Goal: Task Accomplishment & Management: Complete application form

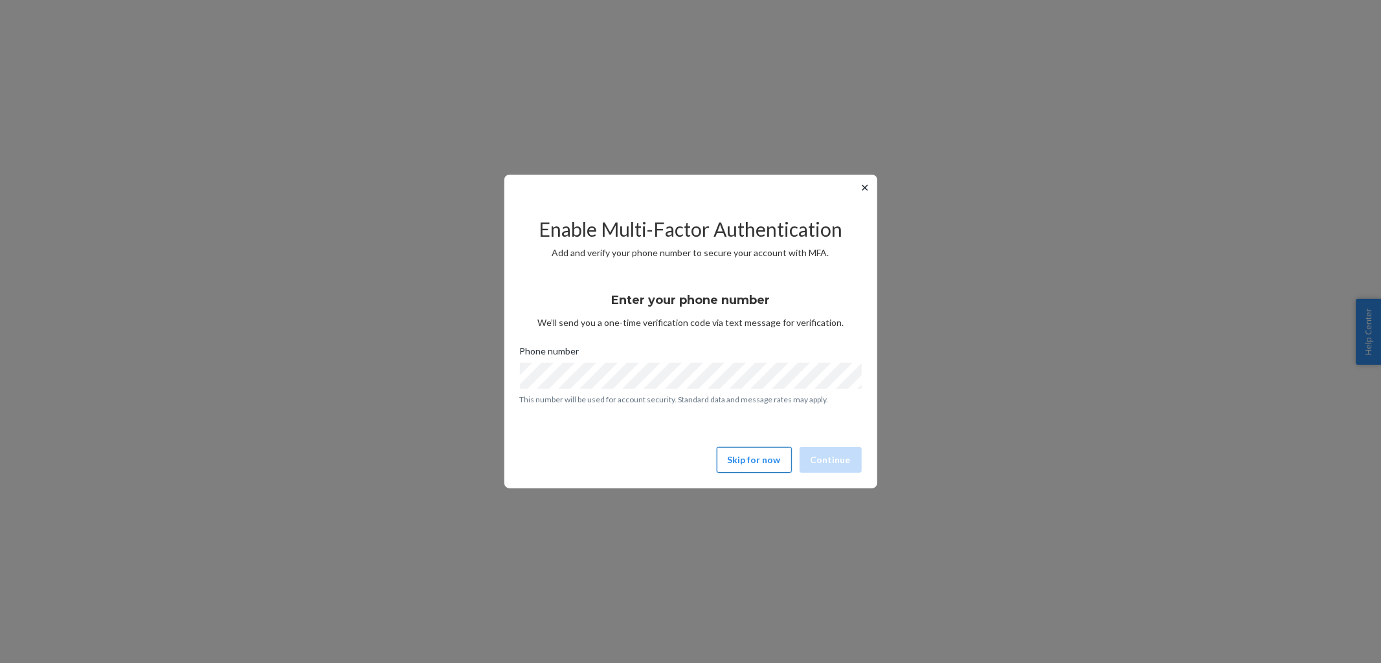
click at [751, 462] on button "Skip for now" at bounding box center [753, 460] width 75 height 26
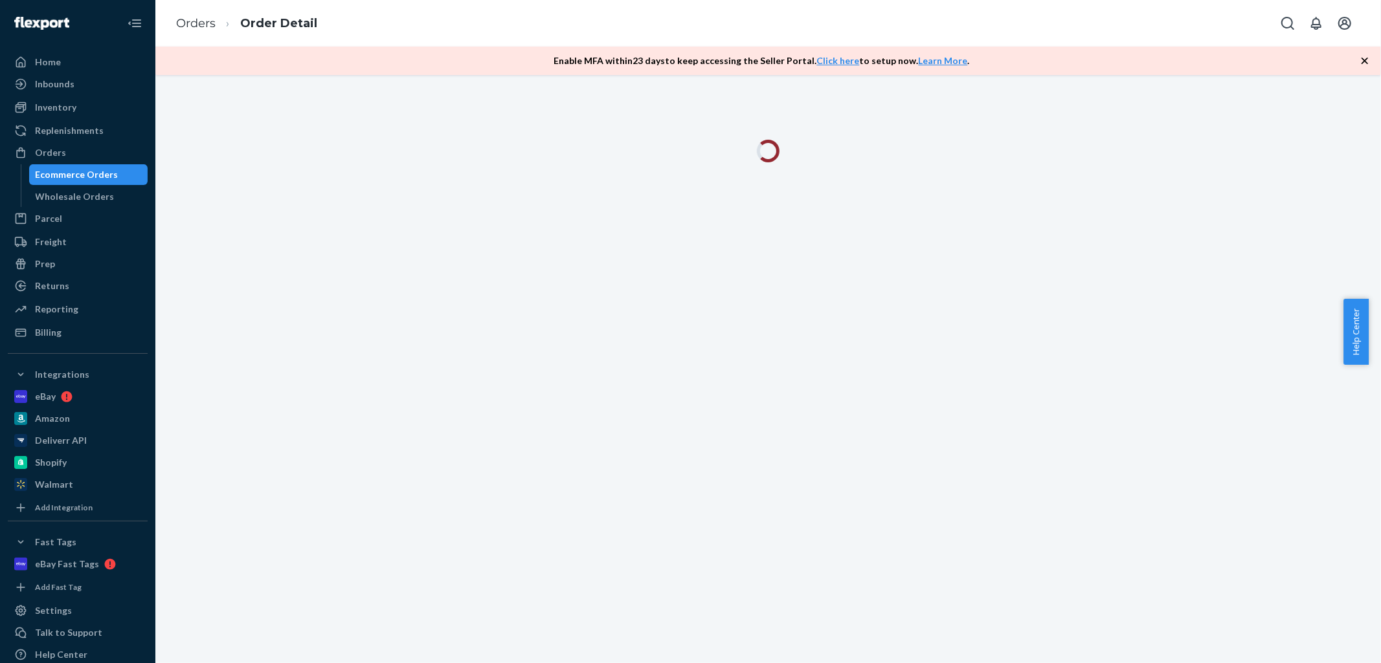
click at [1364, 61] on icon "button" at bounding box center [1364, 61] width 6 height 6
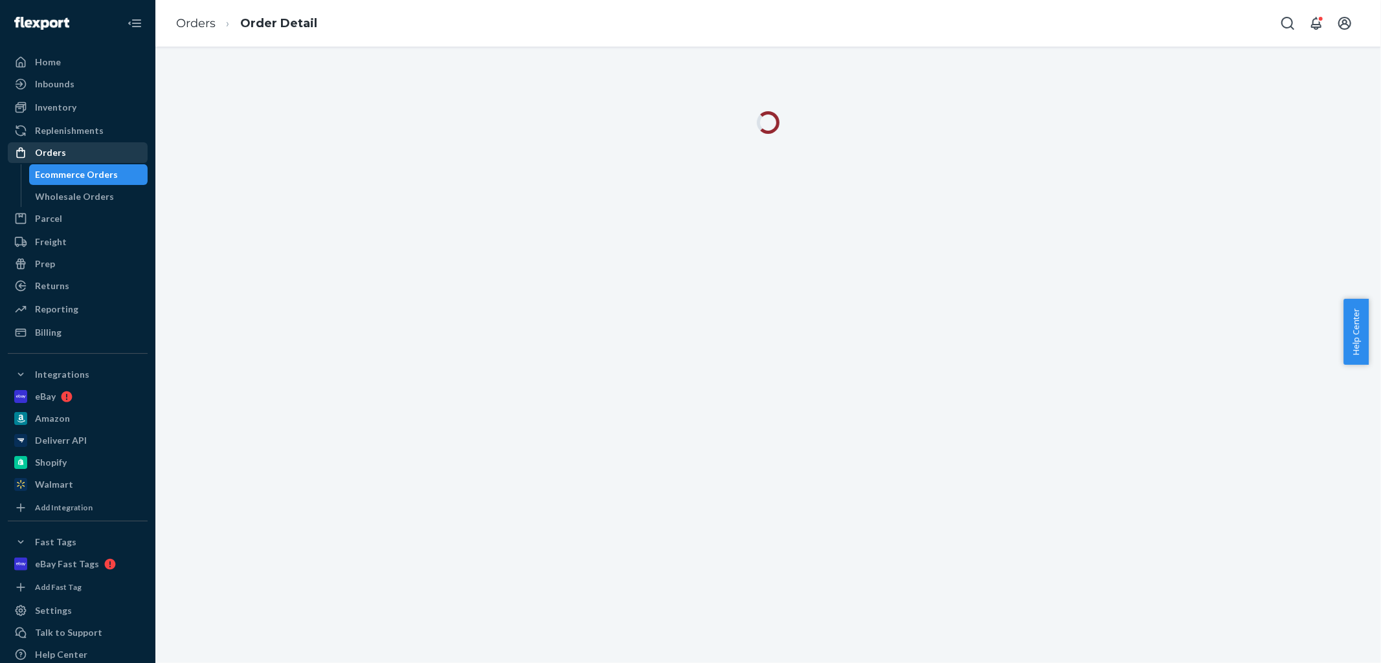
click at [74, 153] on div "Orders" at bounding box center [77, 153] width 137 height 18
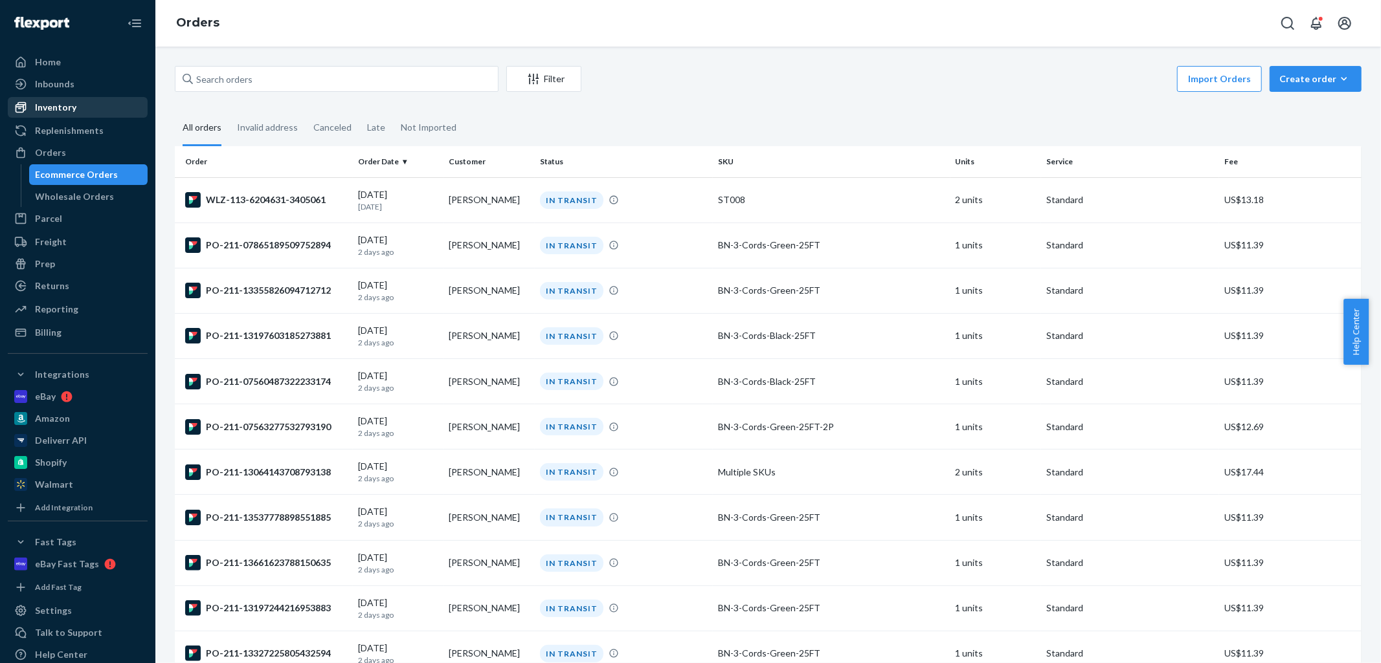
click at [85, 100] on div "Inventory" at bounding box center [77, 107] width 137 height 18
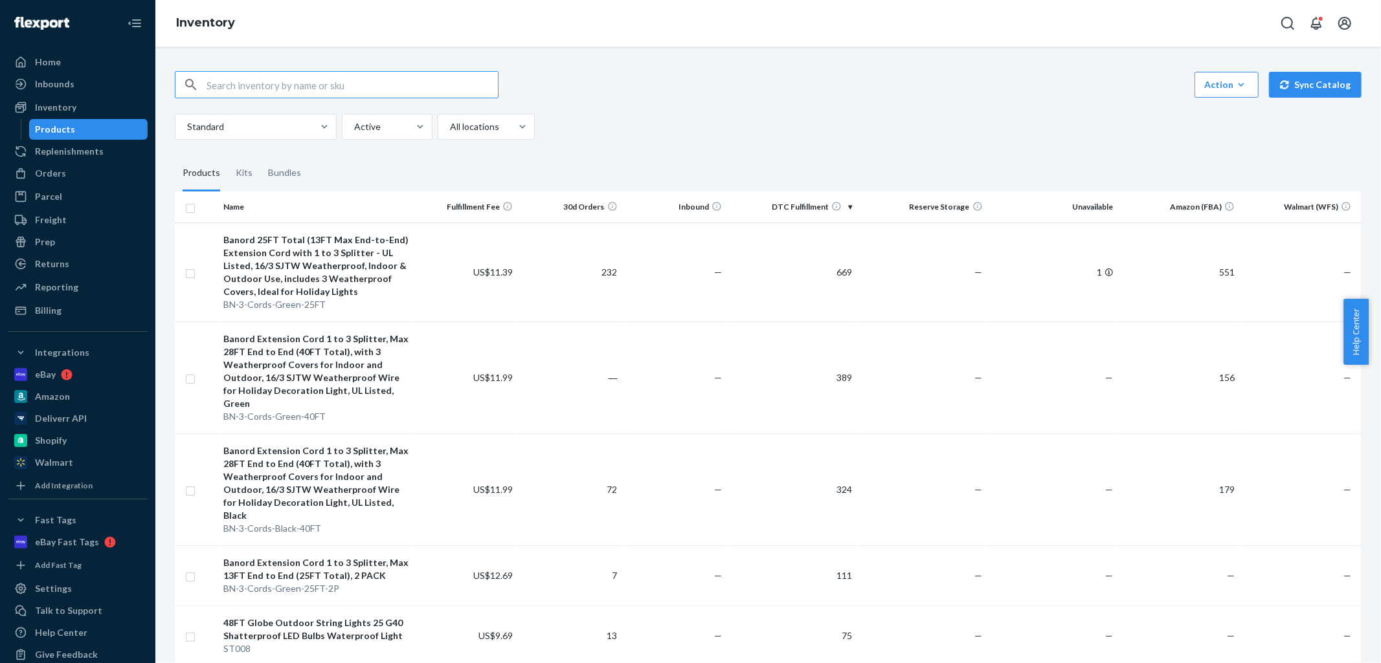
click at [319, 85] on input "text" at bounding box center [351, 85] width 291 height 26
click at [267, 96] on input "text" at bounding box center [351, 85] width 291 height 26
paste input "BN-Smart-Dimmer"
type input "BN-Smart-Dimmer"
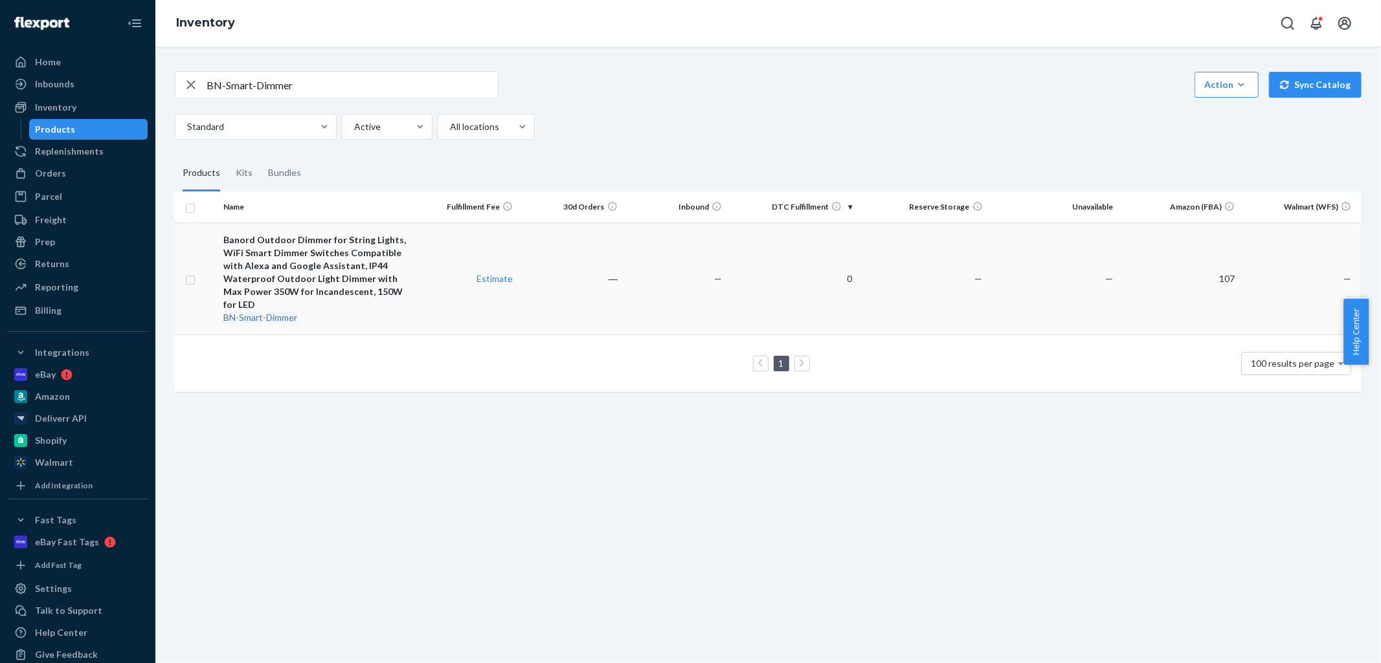
click at [190, 276] on input "checkbox" at bounding box center [190, 279] width 10 height 14
checkbox input "true"
click at [192, 275] on input "checkbox" at bounding box center [190, 279] width 10 height 14
checkbox input "false"
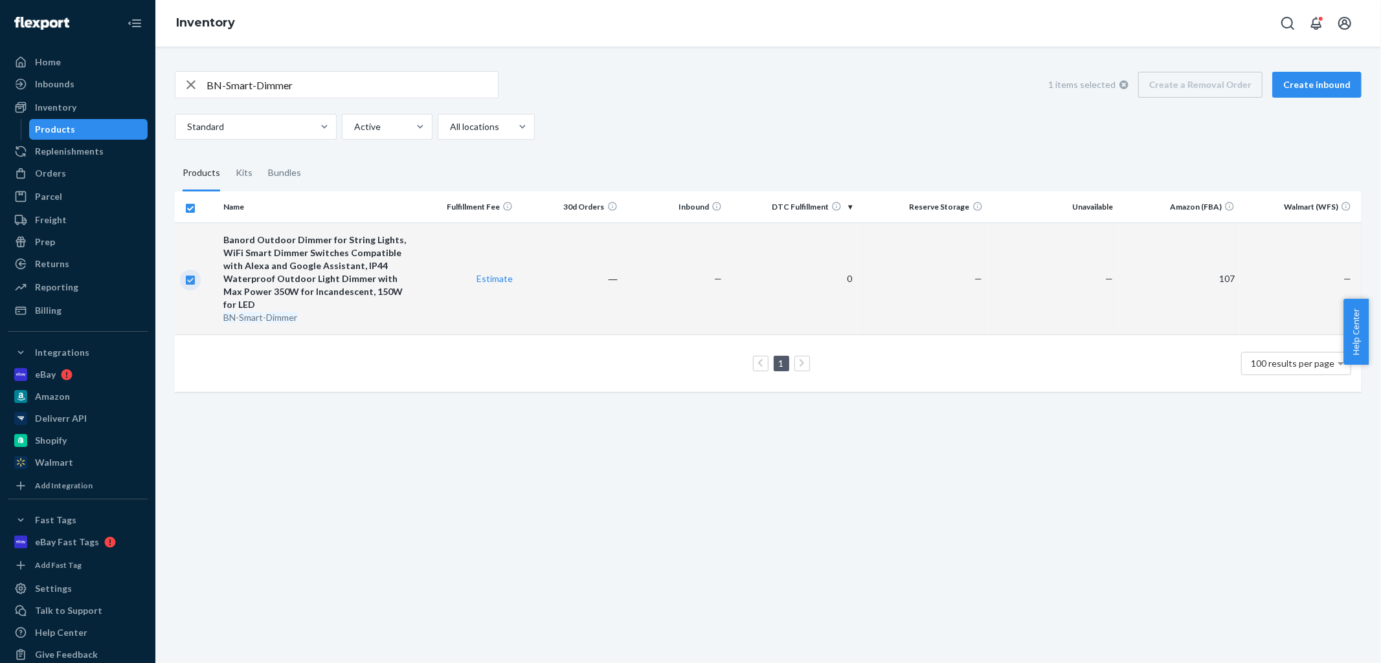
checkbox input "false"
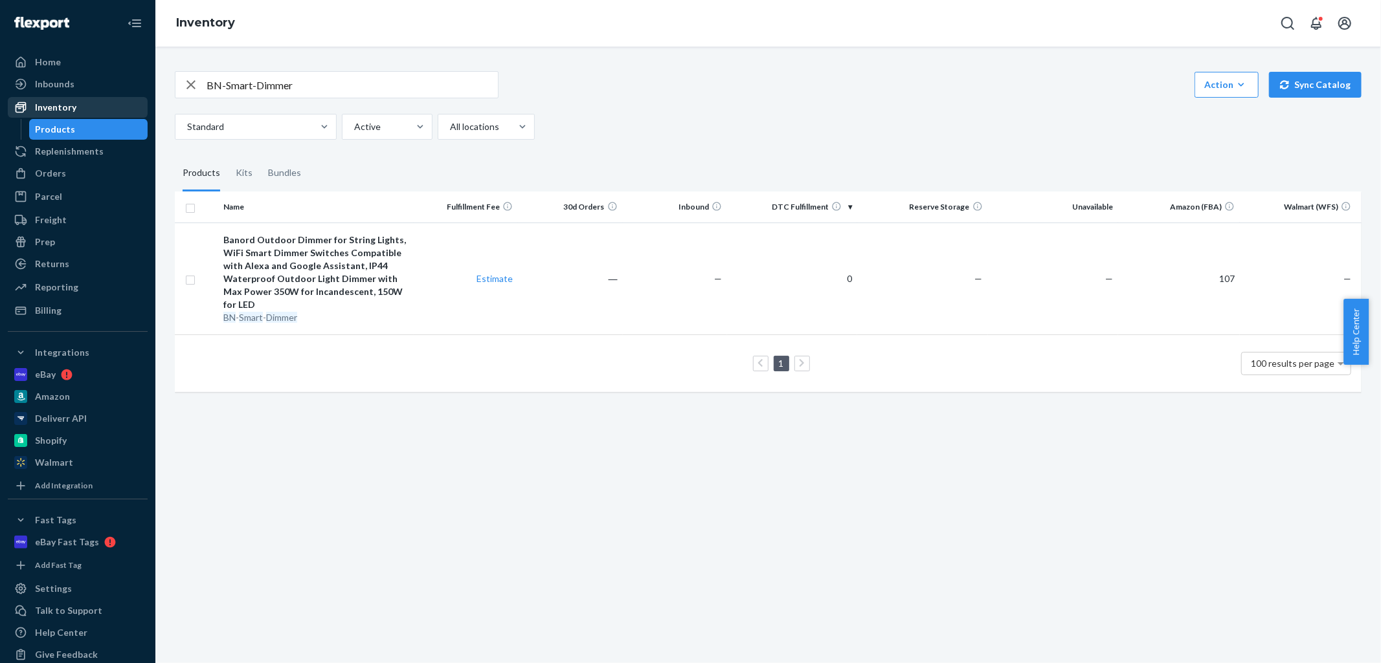
click at [83, 110] on div "Inventory" at bounding box center [77, 107] width 137 height 18
click at [55, 169] on div "Orders" at bounding box center [50, 173] width 31 height 13
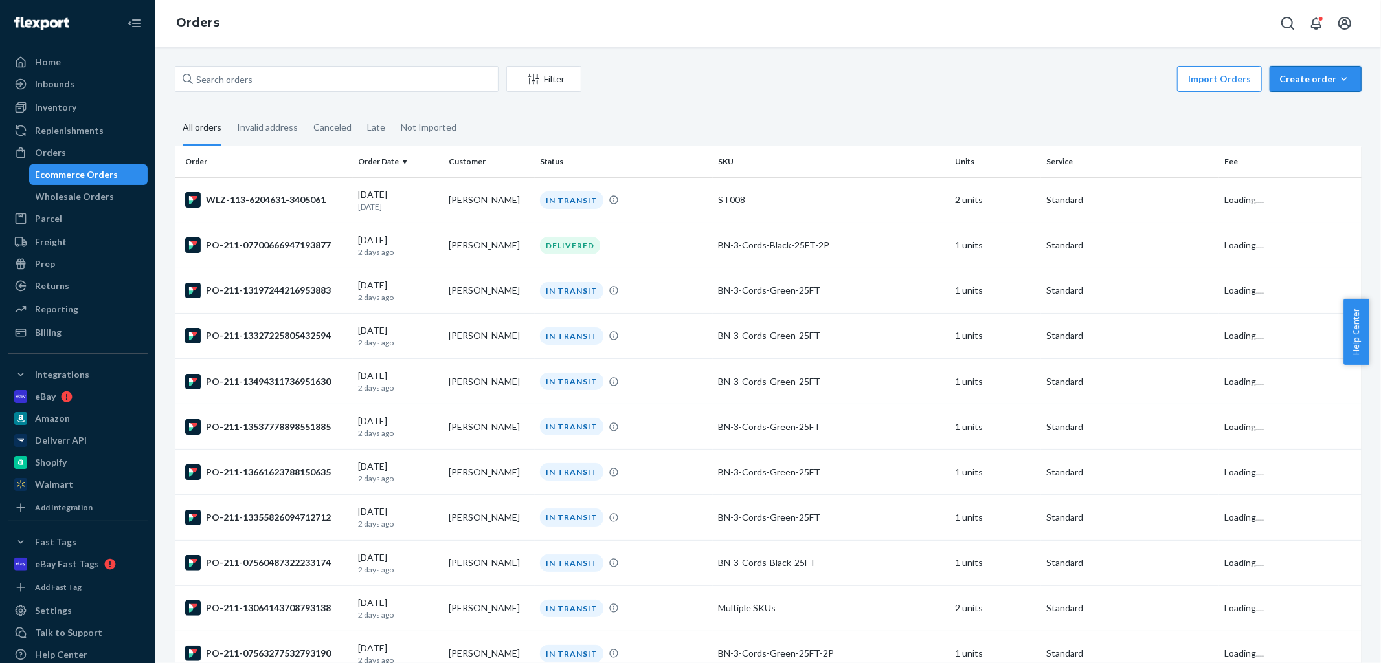
click at [1302, 72] on div "Create order" at bounding box center [1315, 78] width 72 height 13
click at [1294, 110] on span "Ecommerce order" at bounding box center [1323, 109] width 80 height 9
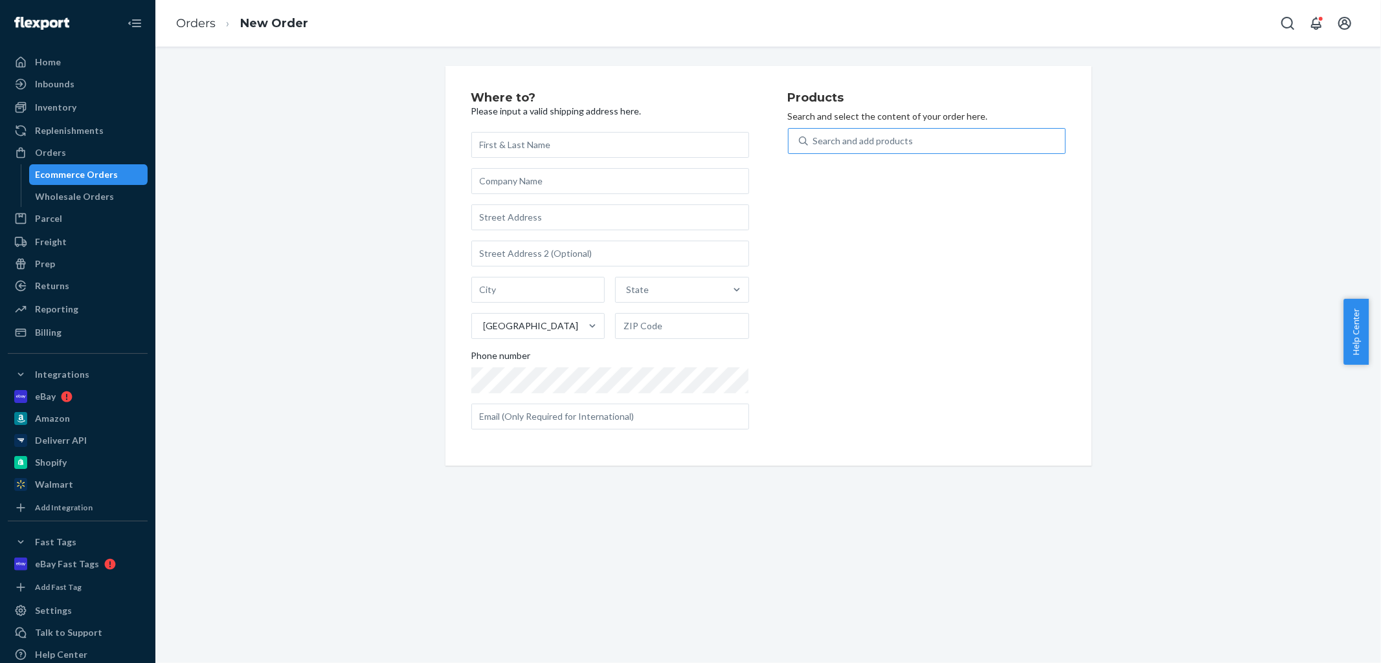
click at [876, 148] on div "Search and add products" at bounding box center [936, 140] width 257 height 23
click at [814, 148] on input "Search and add products" at bounding box center [813, 141] width 1 height 13
paste input "BN-Smart-Dimmer"
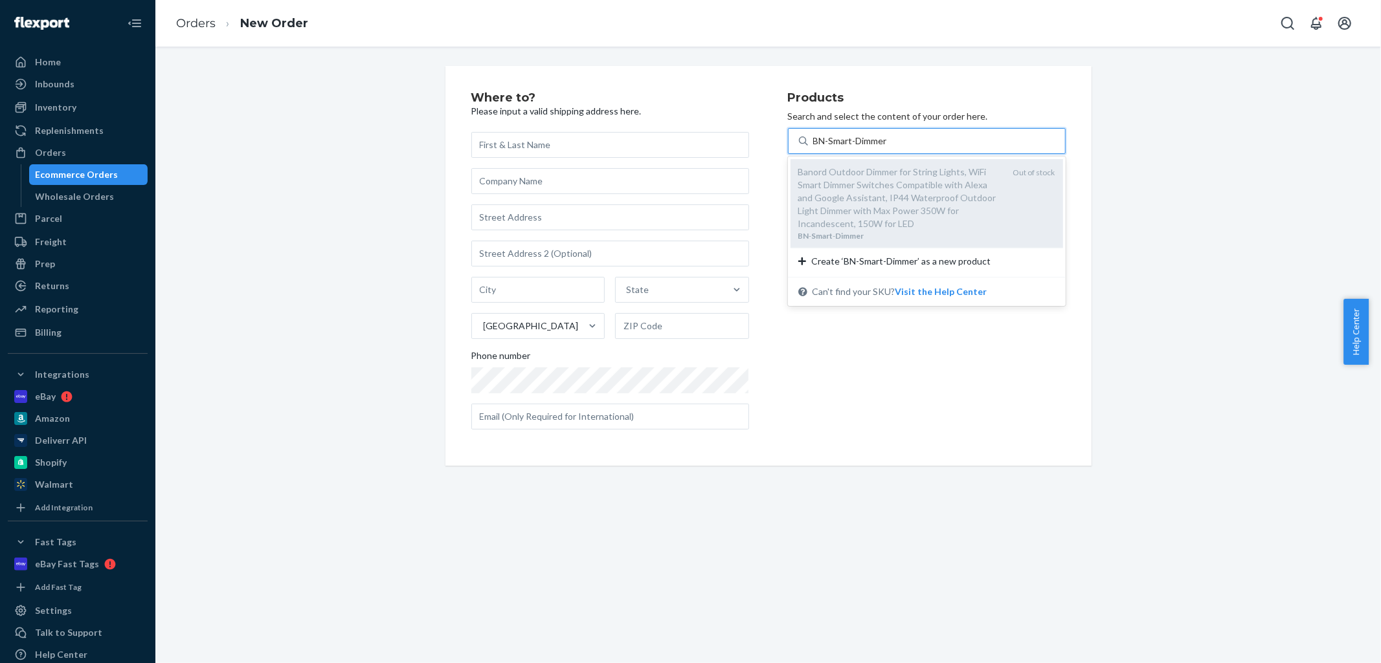
click at [863, 199] on div "Banord Outdoor Dimmer for String Lights, WiFi Smart Dimmer Switches Compatible …" at bounding box center [900, 198] width 205 height 65
click at [863, 148] on input "BN-Smart-Dimmer" at bounding box center [851, 141] width 76 height 13
type input "BN-Smart-Dimmer"
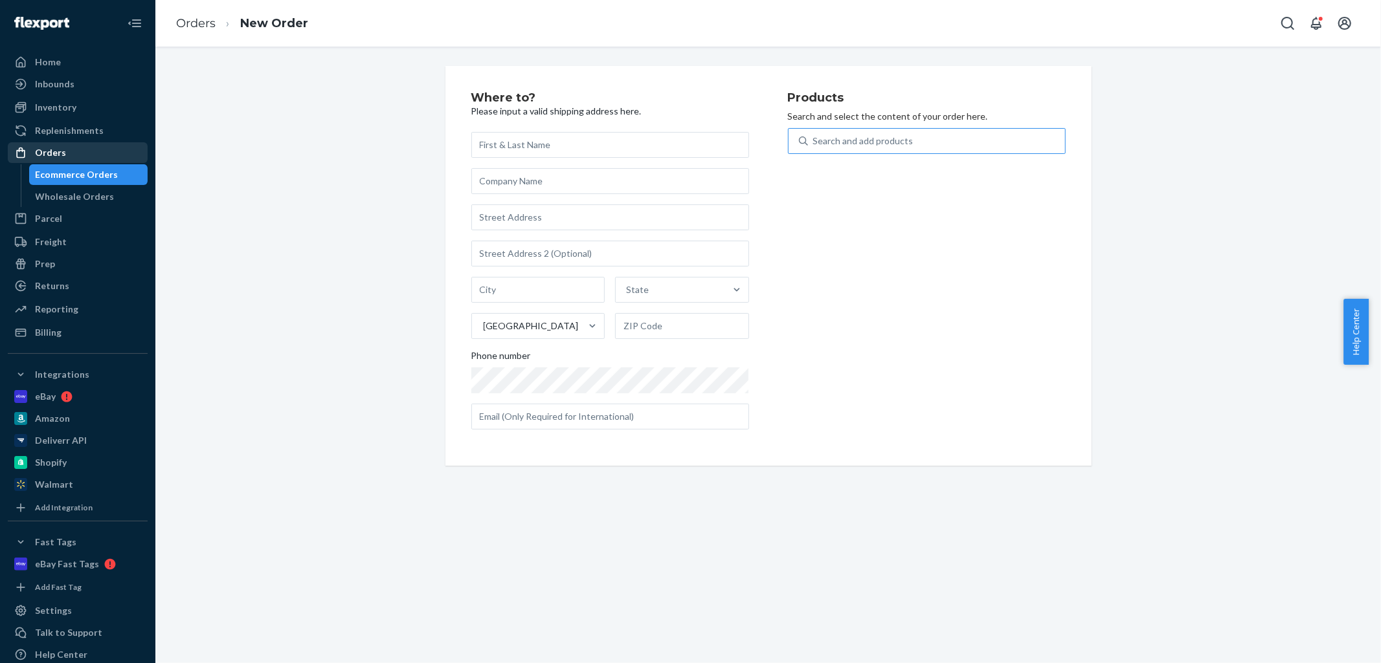
click at [56, 154] on div "Orders" at bounding box center [50, 152] width 31 height 13
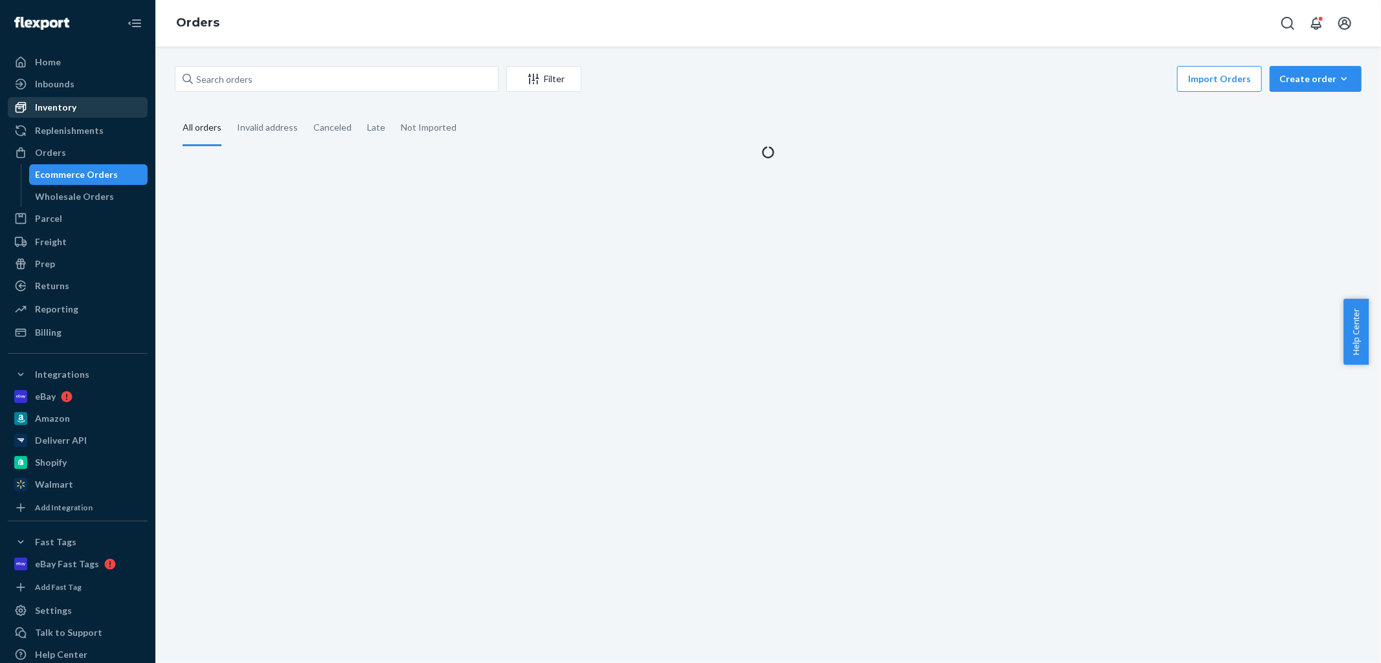
click at [69, 102] on div "Inventory" at bounding box center [55, 107] width 41 height 13
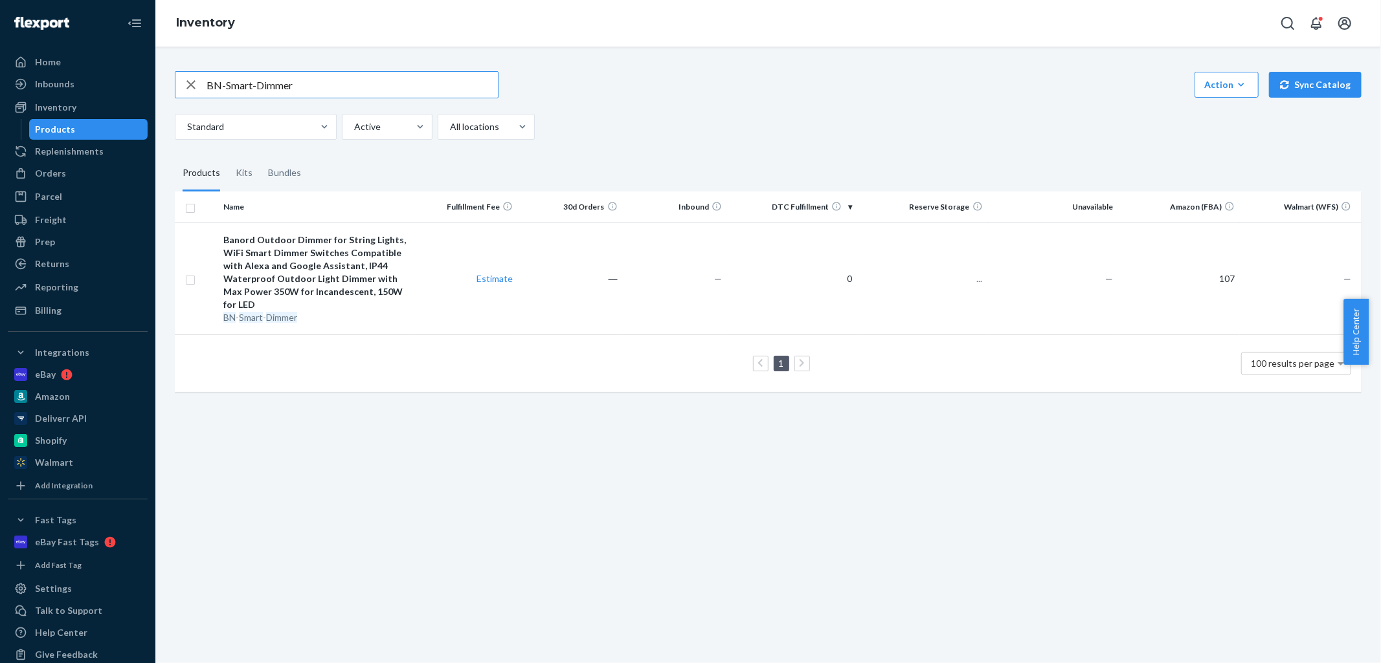
drag, startPoint x: 330, startPoint y: 82, endPoint x: 134, endPoint y: 72, distance: 196.4
click at [106, 76] on div "Home Inbounds Shipping Plans Problems Inventory Products Replenishments Orders …" at bounding box center [690, 331] width 1381 height 663
paste input "Dimmer"
type input "Dimmer"
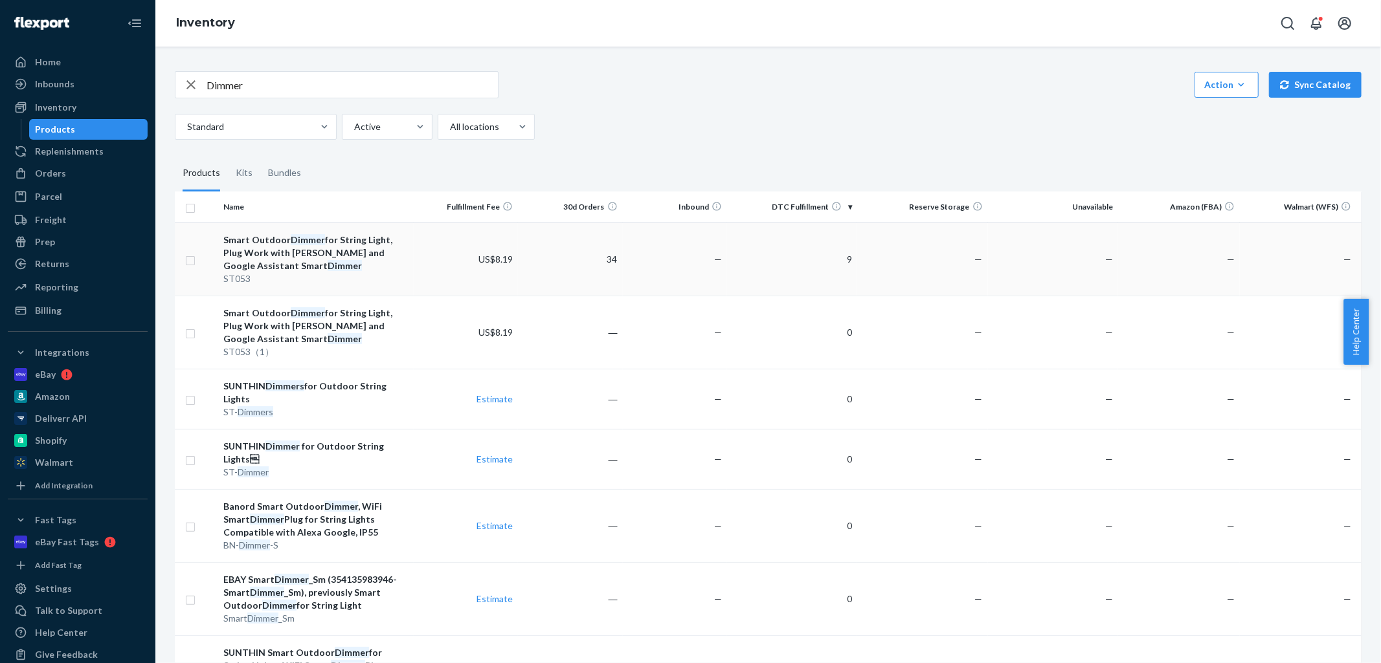
click at [234, 277] on div "ST053" at bounding box center [315, 278] width 185 height 13
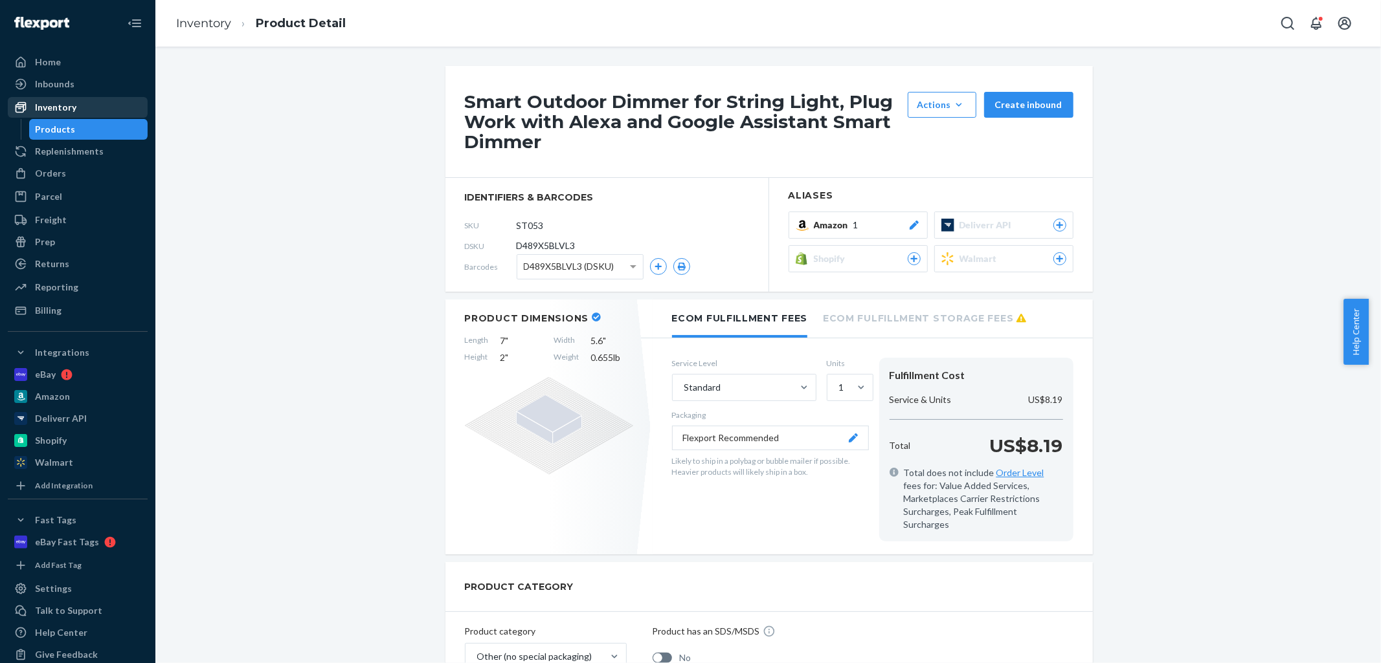
click at [87, 102] on div "Inventory" at bounding box center [77, 107] width 137 height 18
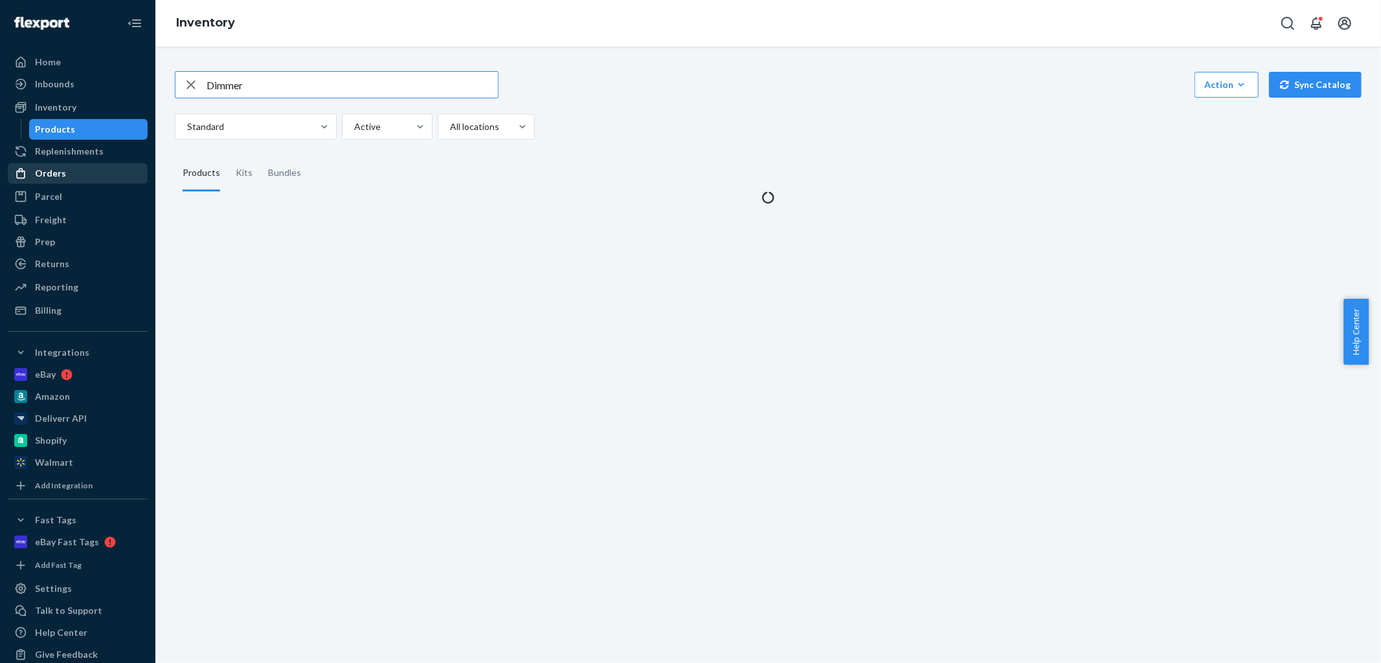
click at [84, 173] on div "Orders" at bounding box center [77, 173] width 137 height 18
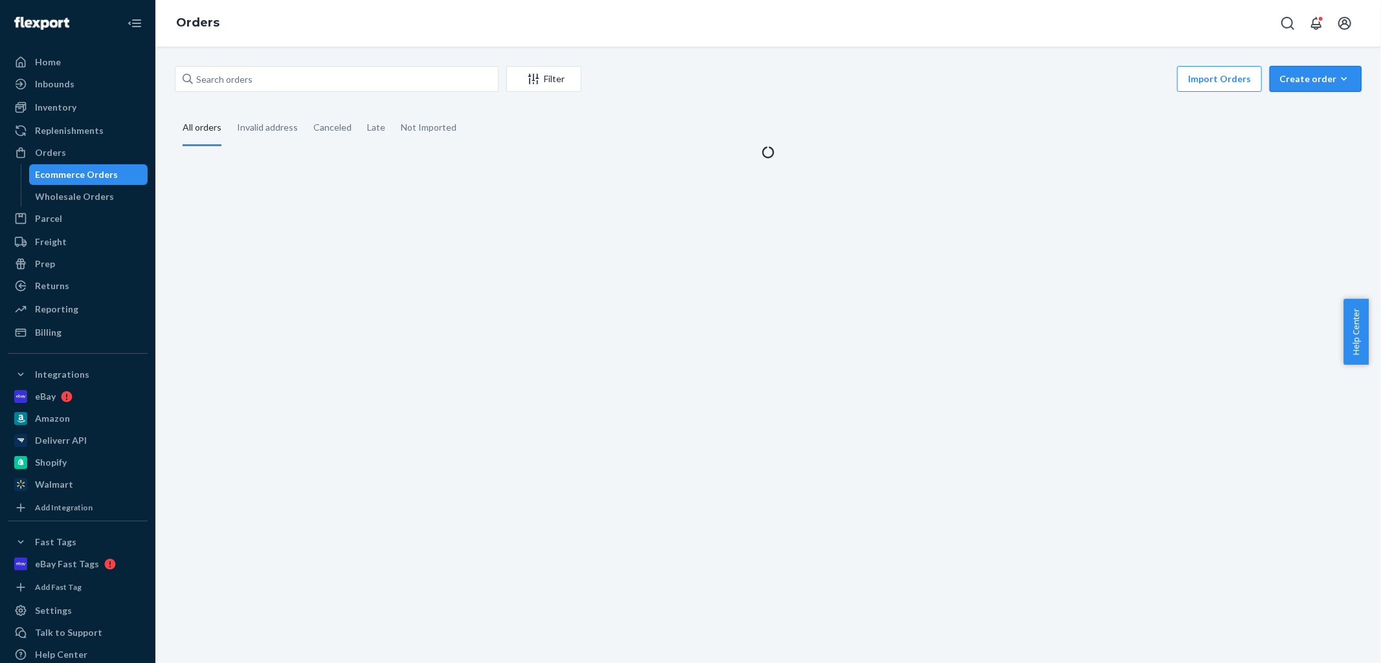
click at [1291, 74] on div "Create order" at bounding box center [1315, 78] width 72 height 13
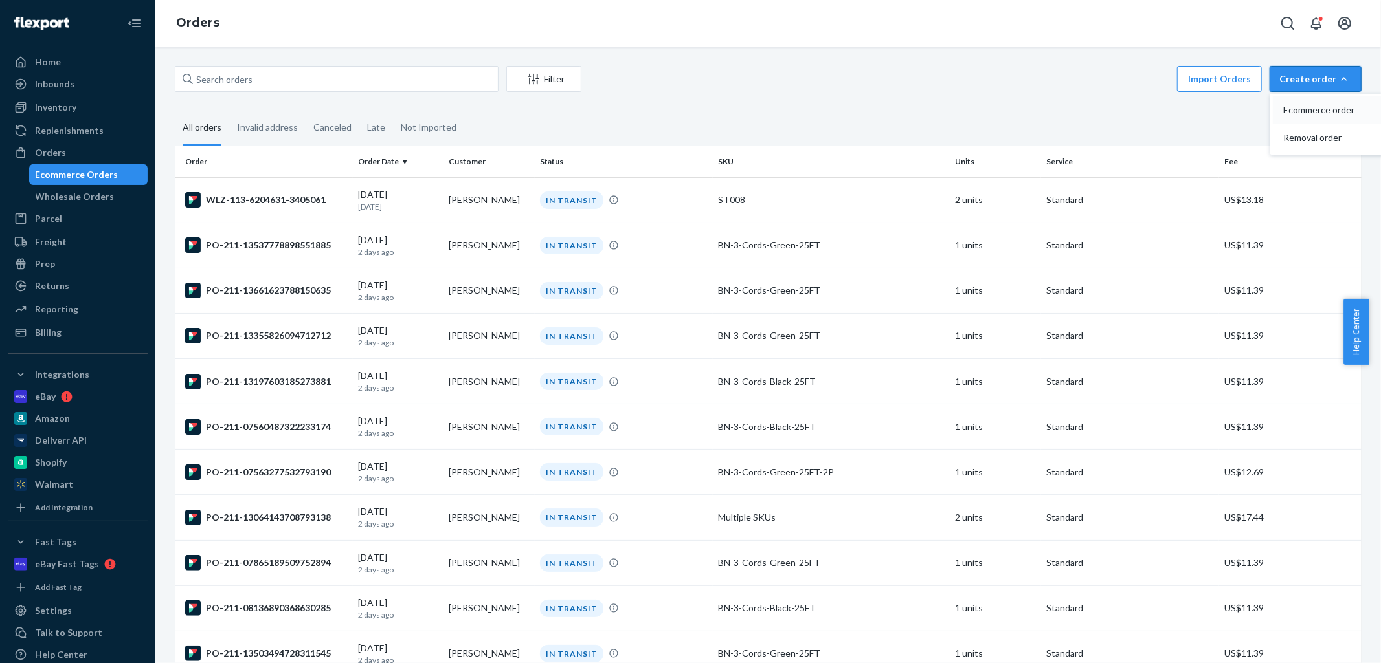
click at [1283, 113] on span "Ecommerce order" at bounding box center [1323, 109] width 80 height 9
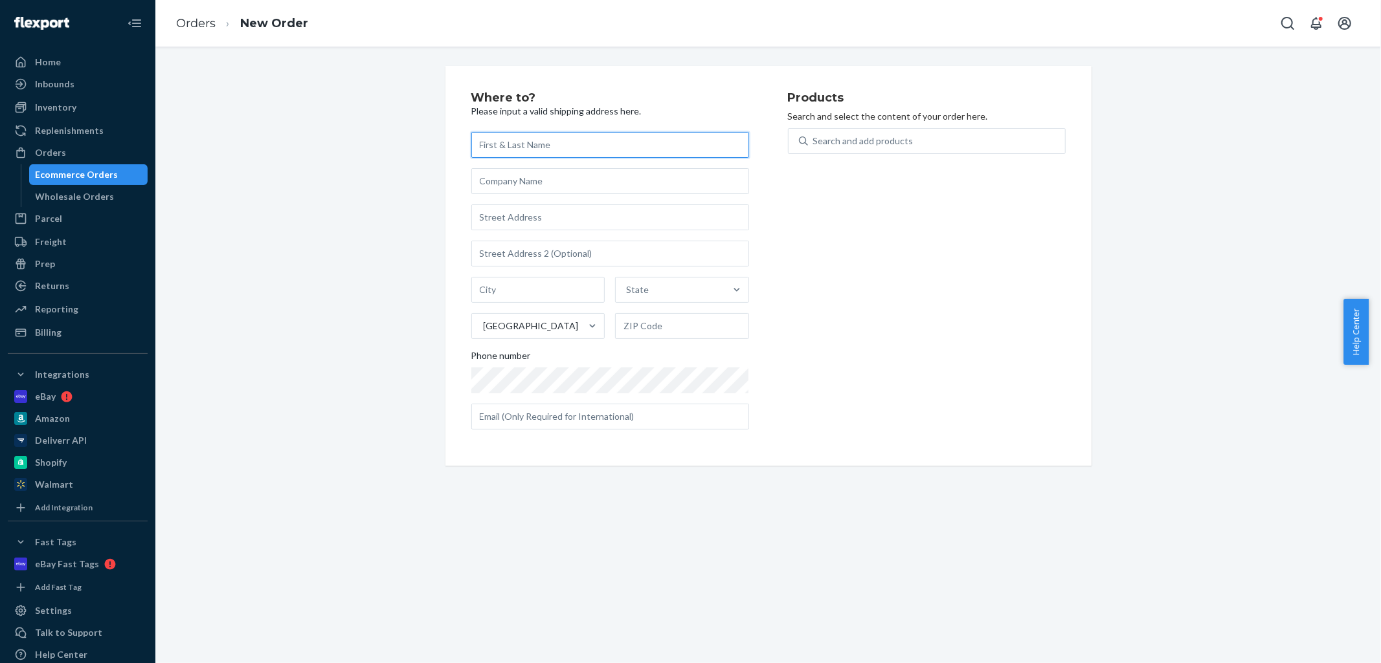
paste input "[PERSON_NAME]"
type input "[PERSON_NAME]"
click at [531, 222] on input "text" at bounding box center [610, 218] width 278 height 26
paste input "[STREET_ADDRESS]"
type input "[STREET_ADDRESS]"
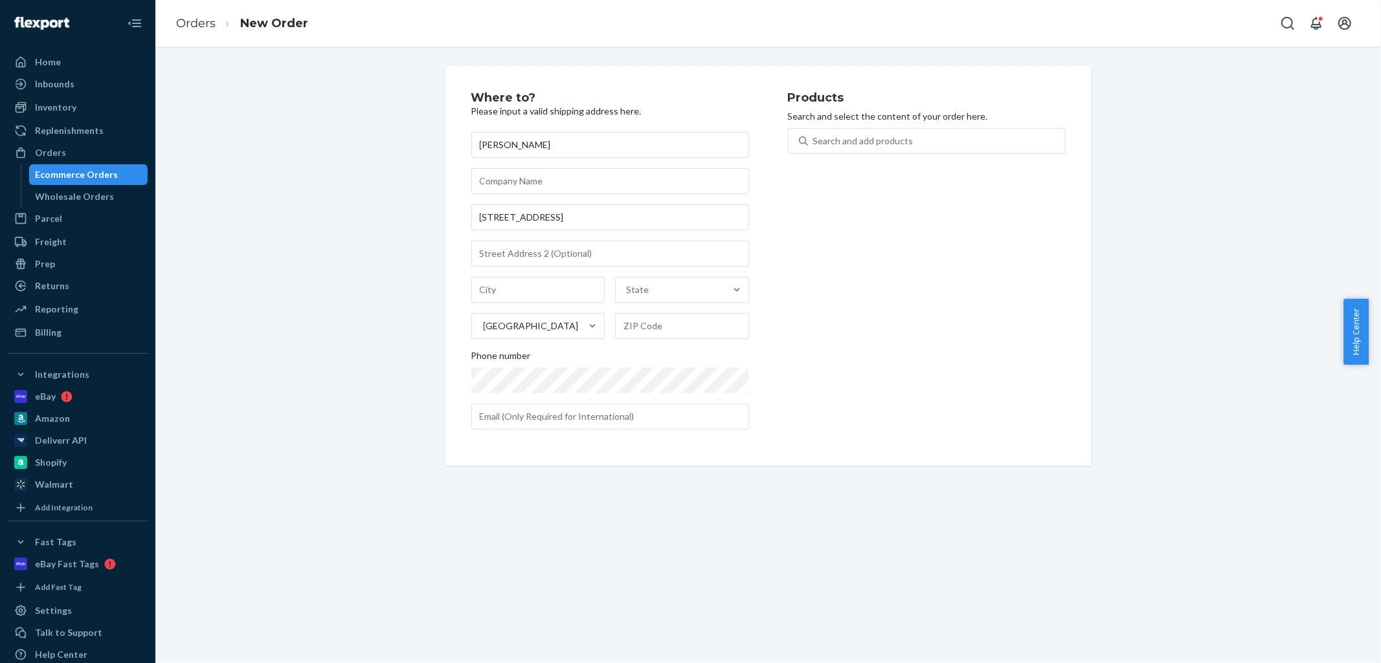
click at [422, 245] on div "Where to? Please input a valid shipping address here. [PERSON_NAME] [STREET_ADD…" at bounding box center [768, 266] width 1206 height 400
click at [524, 287] on input "text" at bounding box center [538, 290] width 134 height 26
paste input "CONCORD"
type input "CONCORD"
click at [648, 326] on input "text" at bounding box center [682, 326] width 134 height 26
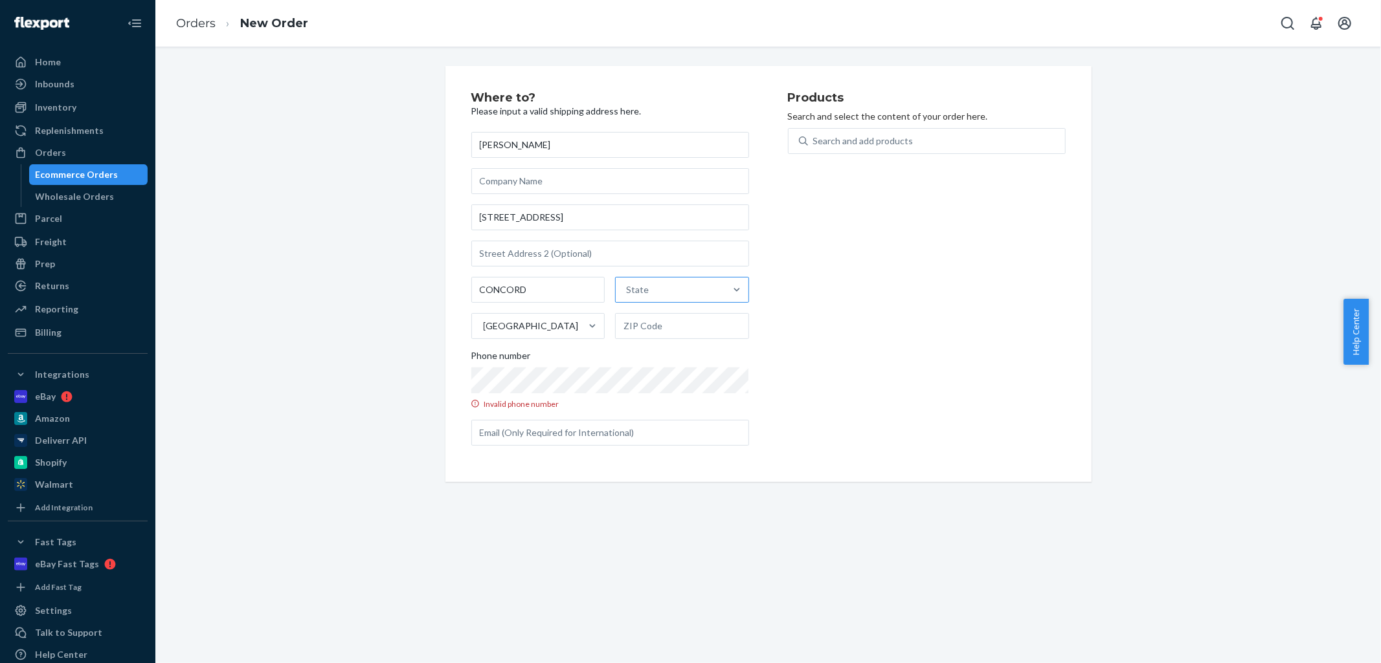
click at [661, 295] on div "State" at bounding box center [670, 290] width 109 height 26
click at [627, 295] on input "State" at bounding box center [626, 289] width 1 height 13
type input "C"
type input "A"
type input "CA"
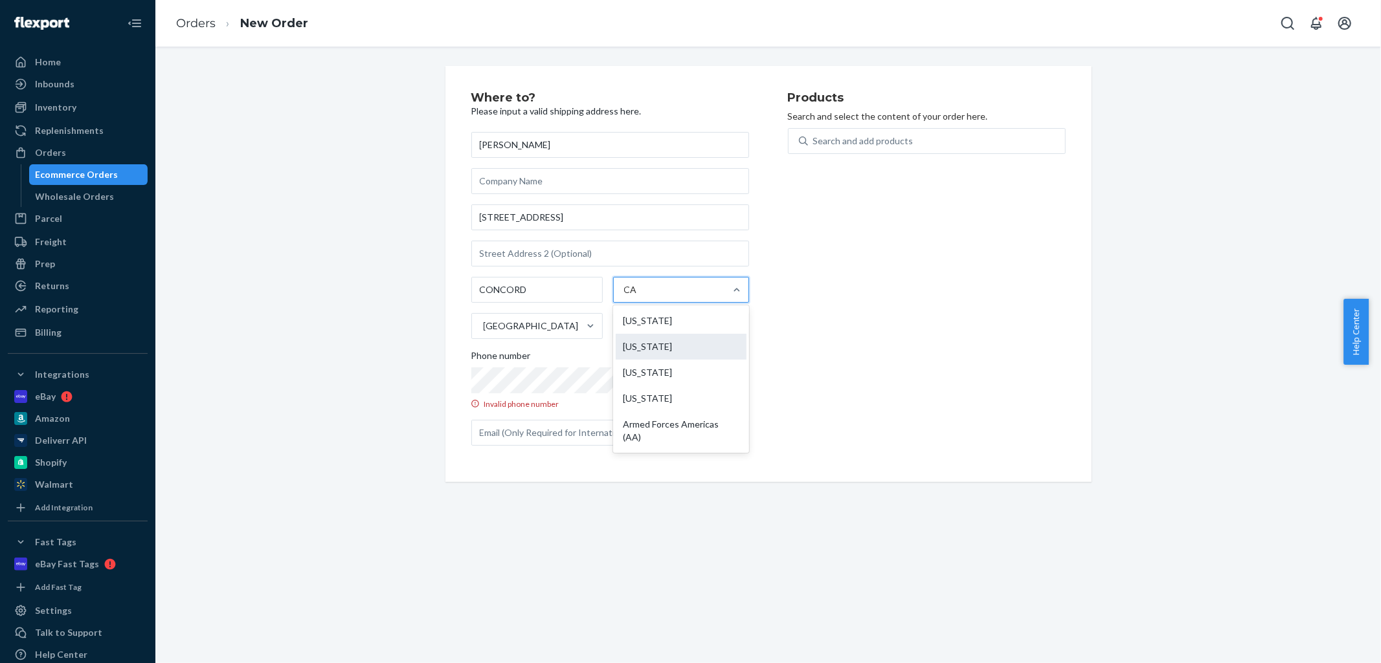
click at [693, 340] on div "[US_STATE]" at bounding box center [681, 347] width 131 height 26
click at [638, 296] on input "CA" at bounding box center [631, 289] width 14 height 13
drag, startPoint x: 801, startPoint y: 296, endPoint x: 771, endPoint y: 294, distance: 29.8
click at [801, 296] on div "Products Search and select the content of your order here. Search and add produ…" at bounding box center [927, 274] width 278 height 364
click at [624, 394] on label "Phone number Invalid phone number" at bounding box center [610, 380] width 278 height 60
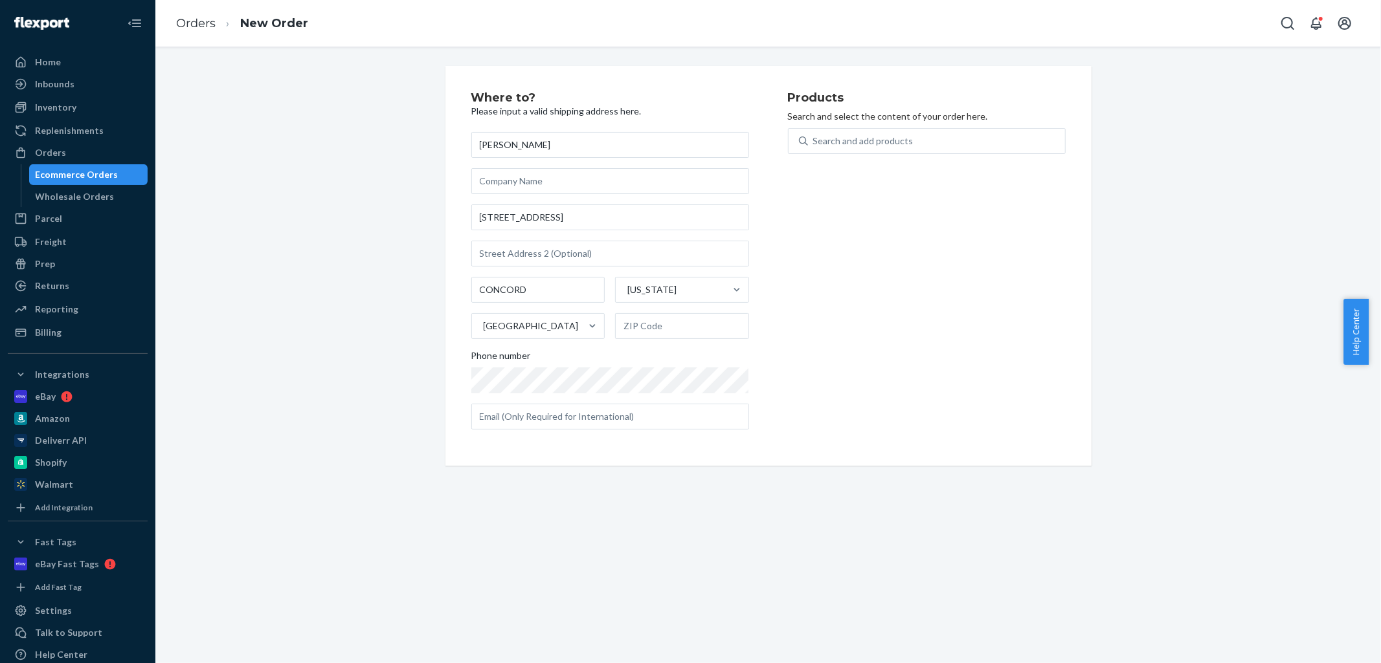
drag, startPoint x: 576, startPoint y: 483, endPoint x: 580, endPoint y: 472, distance: 11.1
click at [577, 481] on div "Where to? Please input a valid shipping address here. [PERSON_NAME] [STREET_ADD…" at bounding box center [767, 355] width 1225 height 617
click at [651, 318] on input "text" at bounding box center [682, 326] width 134 height 26
paste input "94520-1533"
type input "94520-1533"
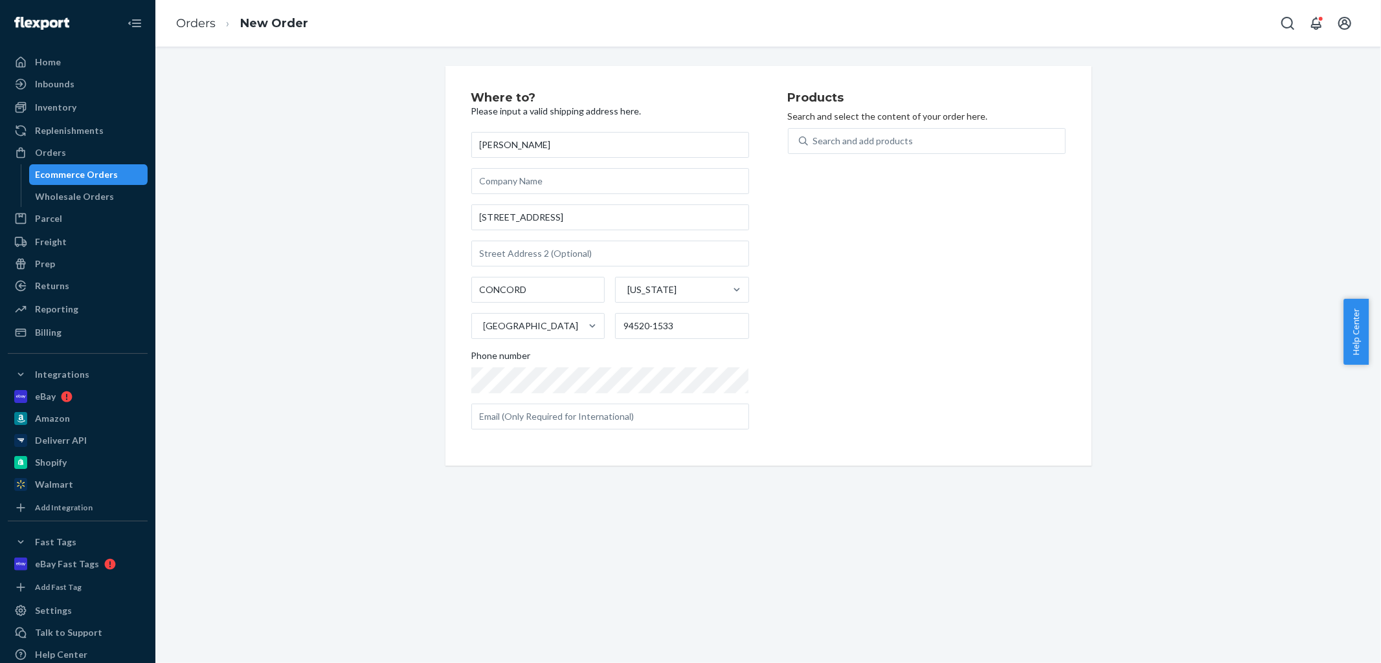
click at [788, 333] on div "Products Search and select the content of your order here. Search and add produ…" at bounding box center [927, 266] width 278 height 348
click at [845, 137] on div "Search and add products" at bounding box center [863, 141] width 100 height 13
click at [814, 137] on input "0 results available. Use Up and Down to choose options, press Enter to select t…" at bounding box center [813, 141] width 1 height 13
paste input "ST053"
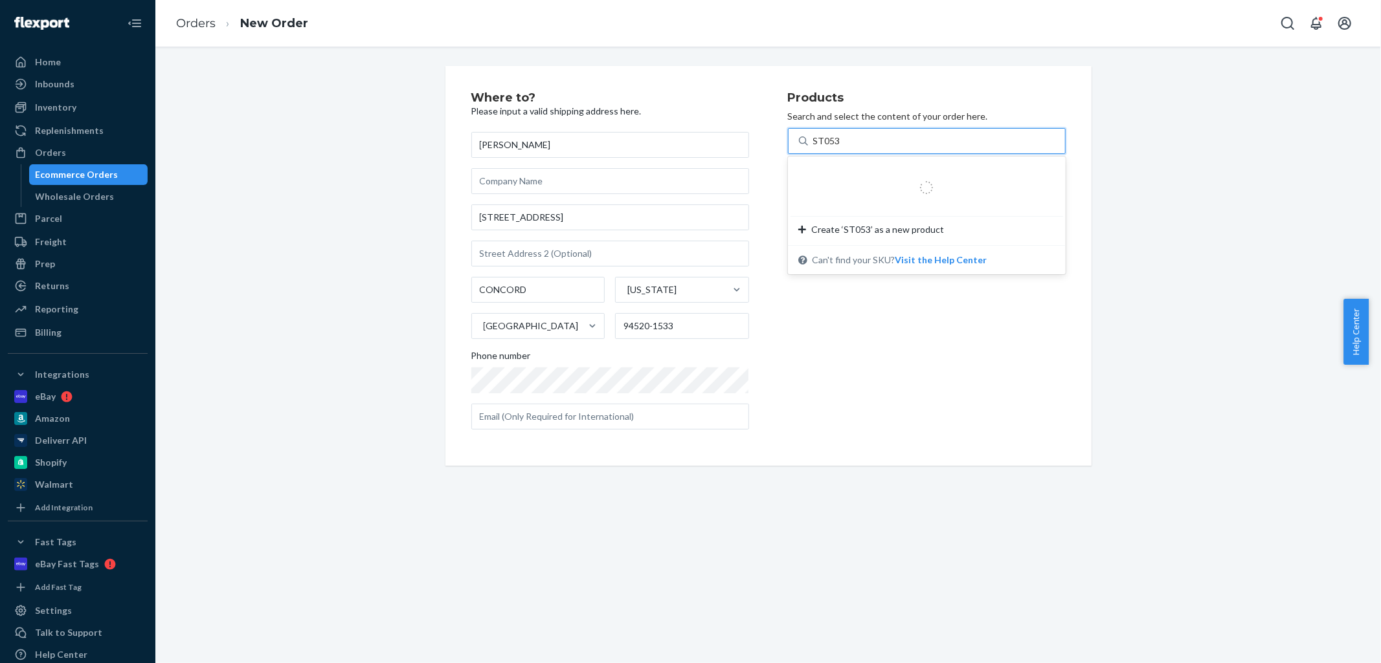
type input "ST053"
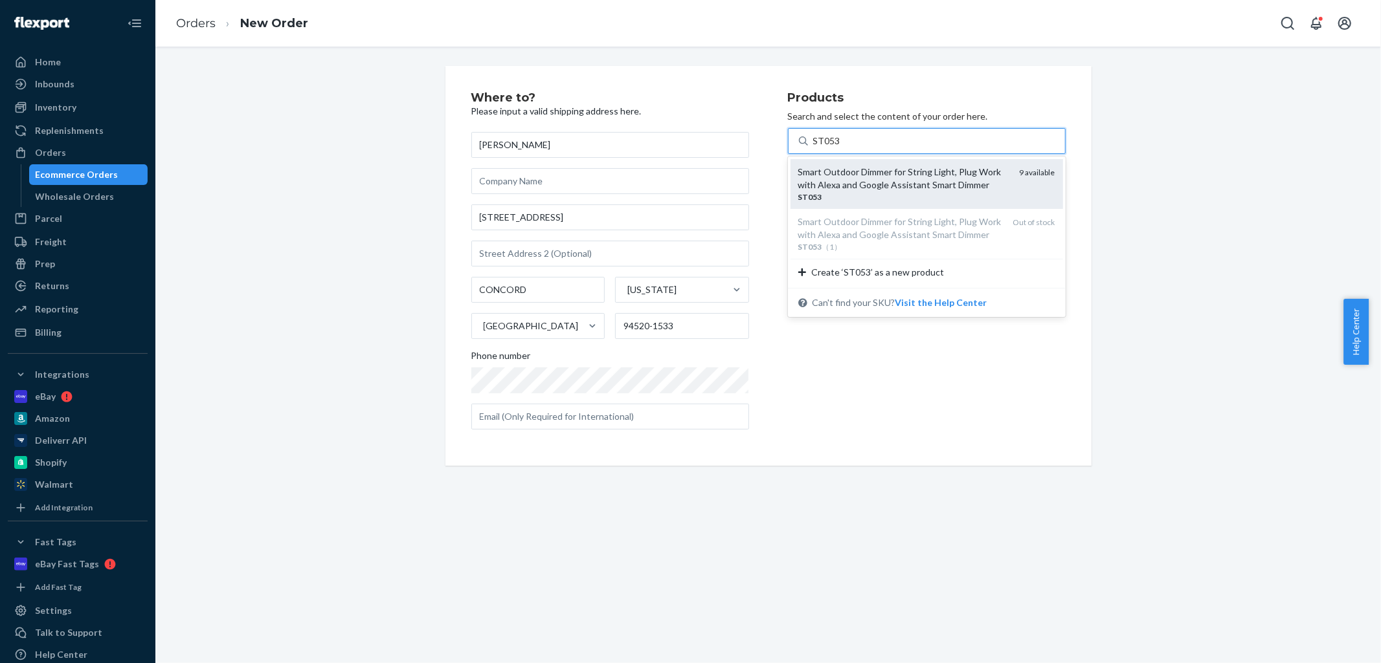
click at [865, 184] on div "Smart Outdoor Dimmer for String Light, Plug Work with Alexa and Google Assistan…" at bounding box center [903, 179] width 211 height 26
click at [840, 148] on input "ST053" at bounding box center [826, 141] width 27 height 13
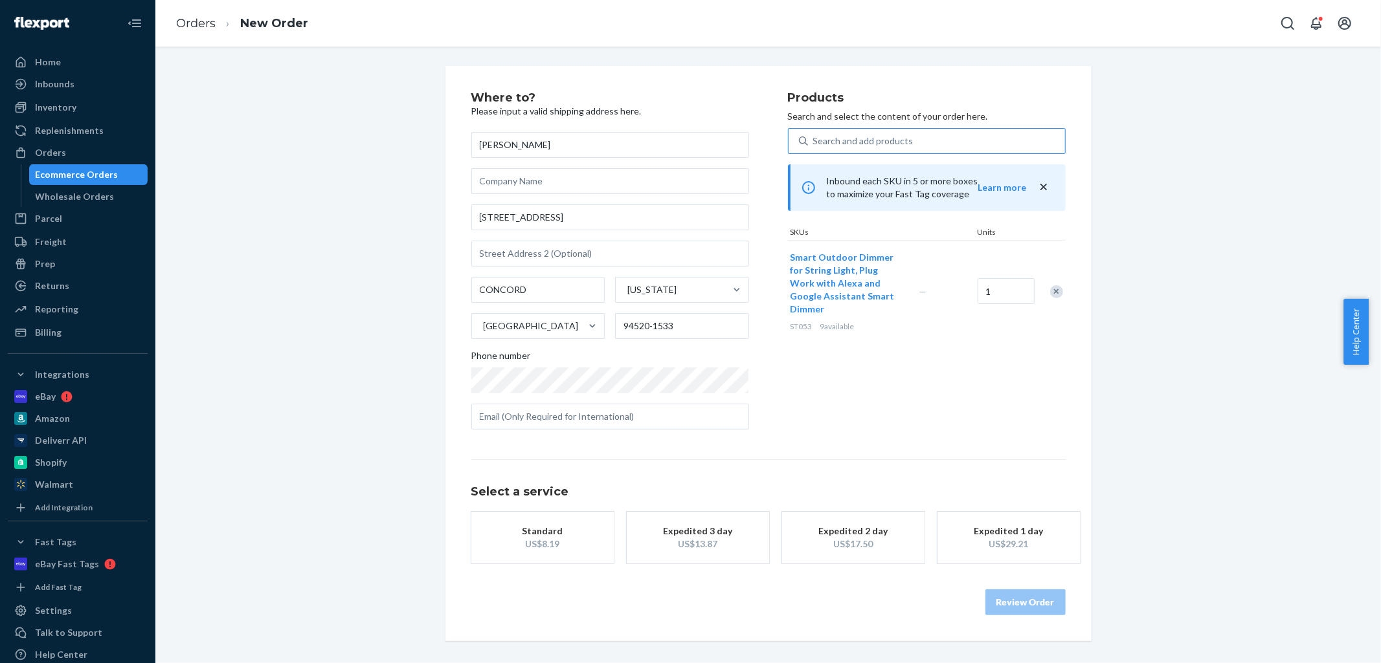
click at [542, 539] on div "US$8.19" at bounding box center [543, 544] width 104 height 13
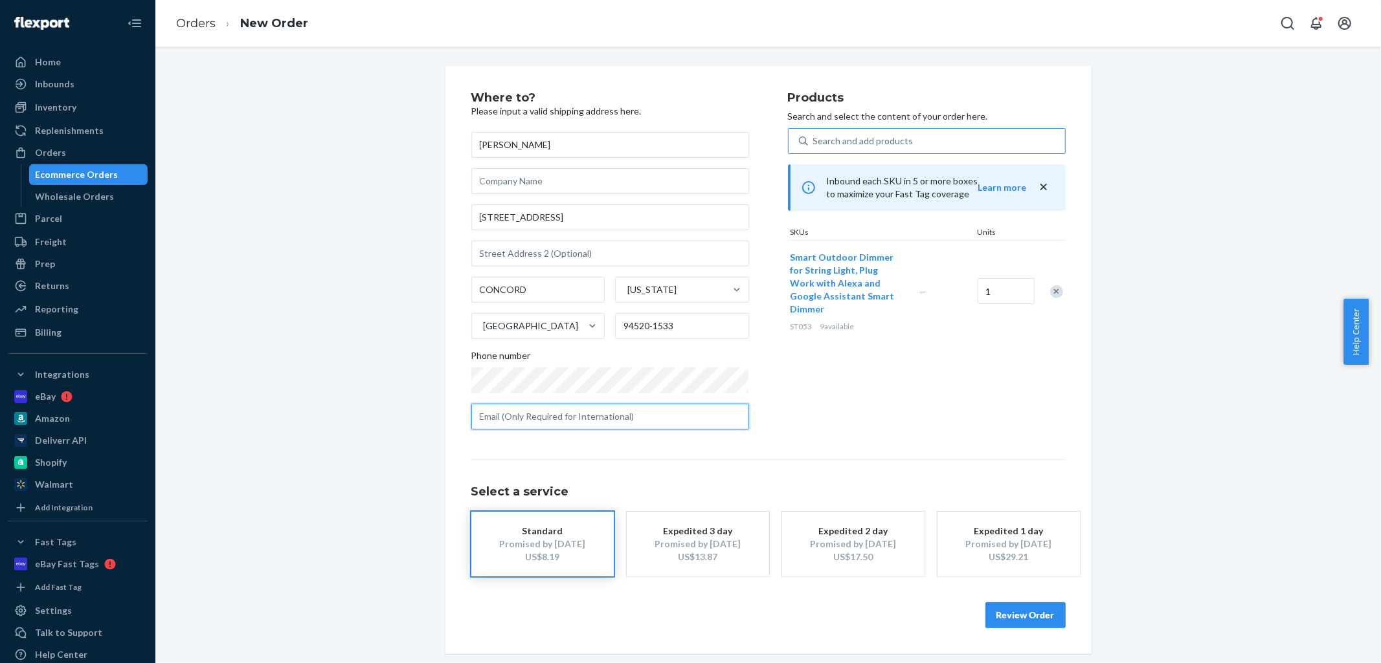
click at [570, 423] on input "text" at bounding box center [610, 417] width 278 height 26
paste input "+1 480-618-5344 ext. 16121"
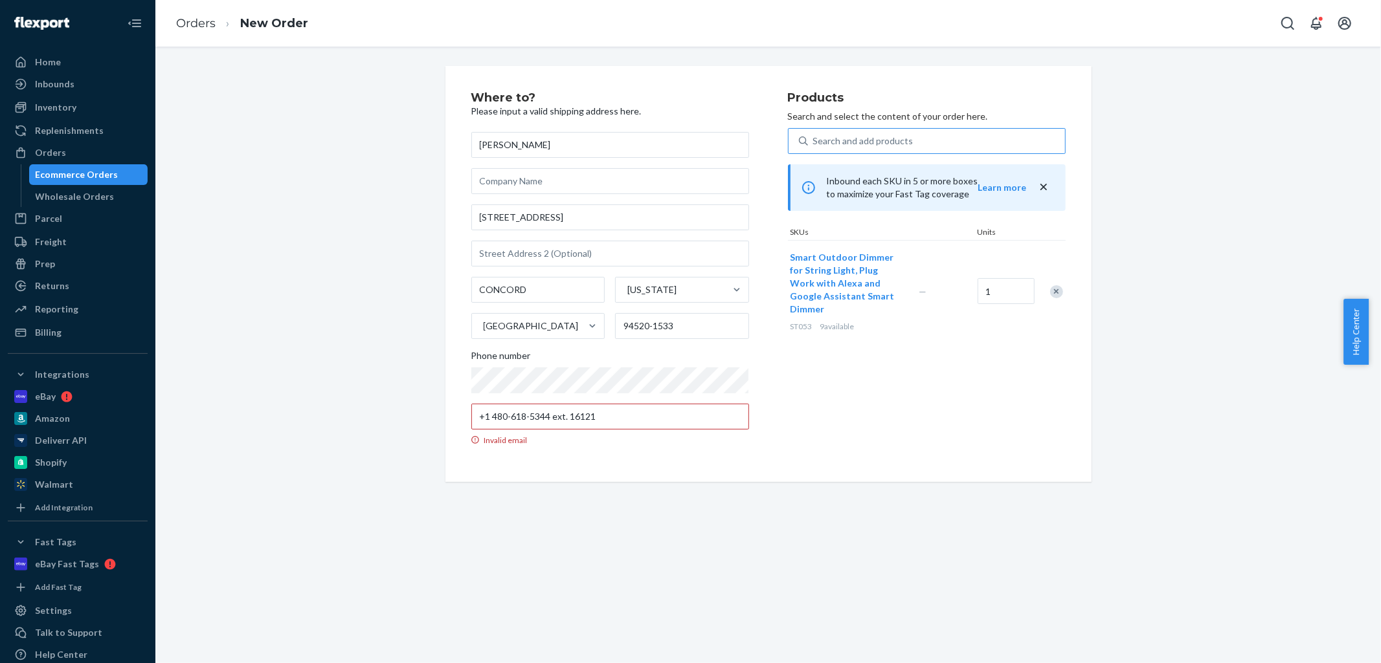
click at [845, 431] on div "Products Search and select the content of your order here. Search and add produ…" at bounding box center [927, 274] width 278 height 364
drag, startPoint x: 845, startPoint y: 431, endPoint x: 601, endPoint y: 423, distance: 244.1
click at [819, 429] on div "Products Search and select the content of your order here. Search and add produ…" at bounding box center [927, 274] width 278 height 364
drag, startPoint x: 607, startPoint y: 416, endPoint x: 436, endPoint y: 432, distance: 172.3
click at [436, 432] on div "Where to? Please input a valid shipping address here. [PERSON_NAME] [STREET_ADD…" at bounding box center [768, 274] width 665 height 416
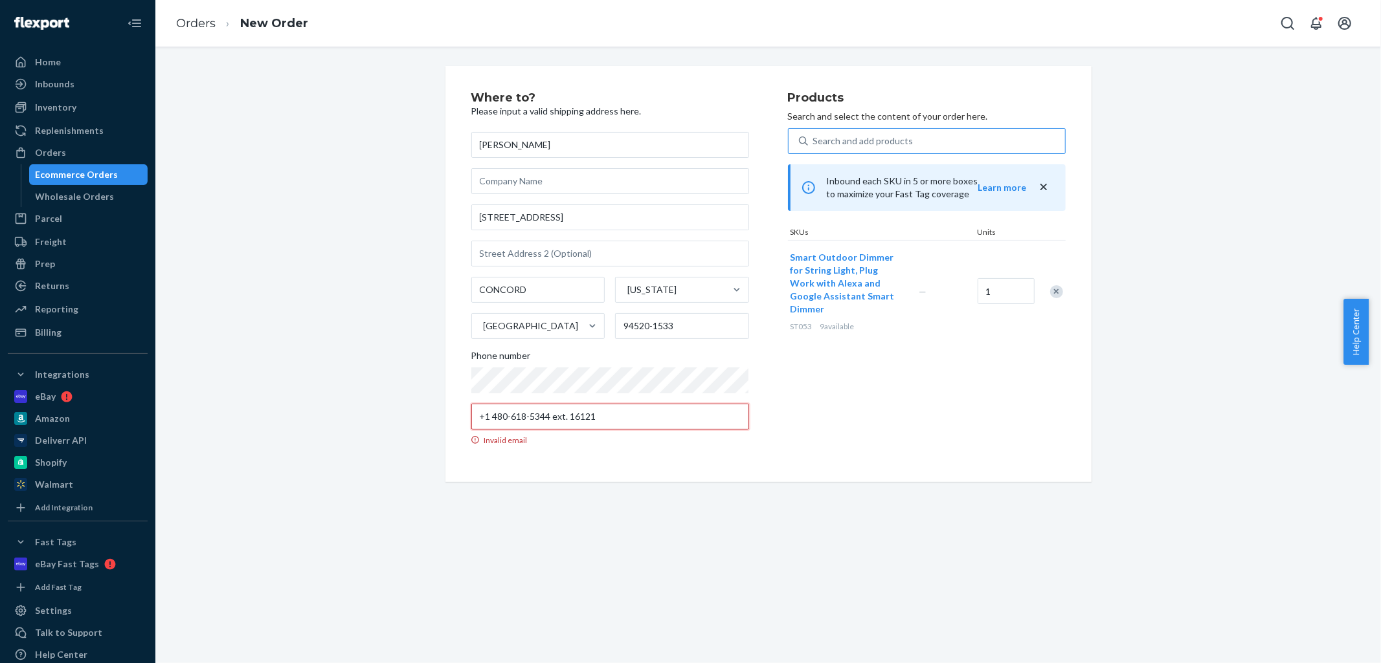
type input "\"
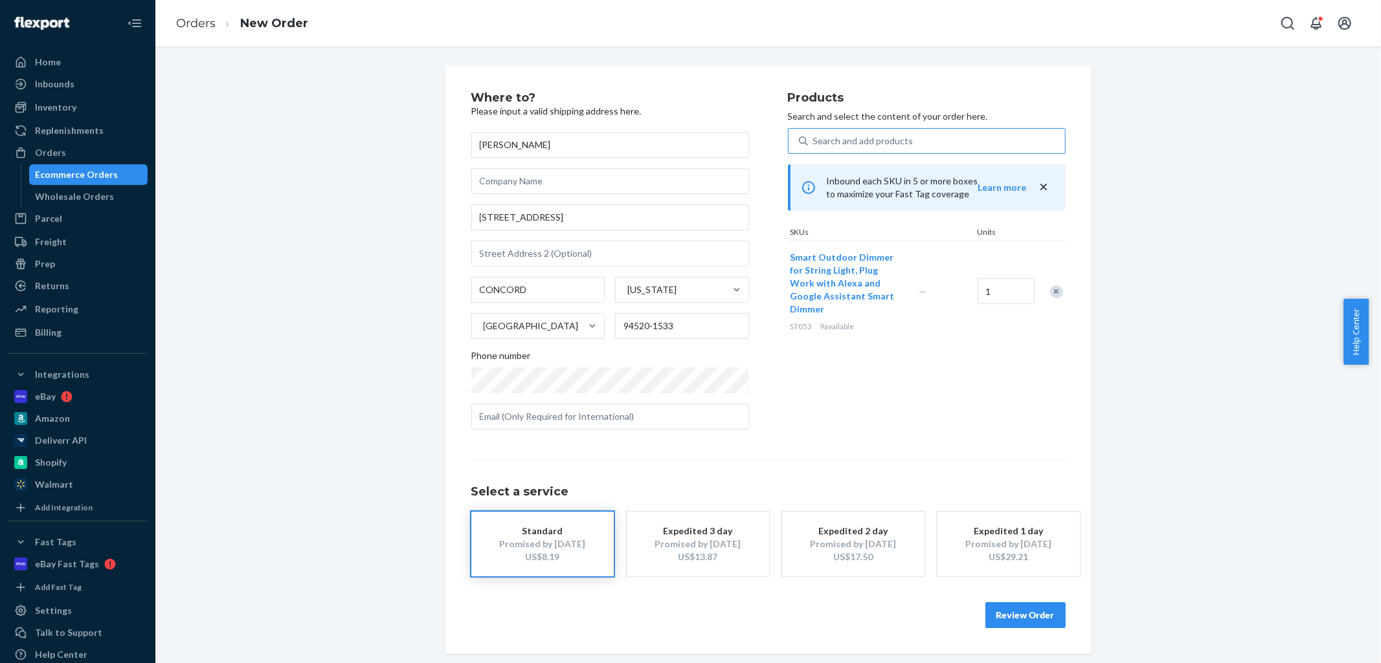
click at [868, 394] on div "Products Search and select the content of your order here. Search and add produ…" at bounding box center [927, 266] width 278 height 348
click at [771, 394] on div "Where to? Please input a valid shipping address here. [PERSON_NAME] [STREET_ADD…" at bounding box center [629, 266] width 316 height 348
click at [1025, 620] on button "Review Order" at bounding box center [1025, 616] width 80 height 26
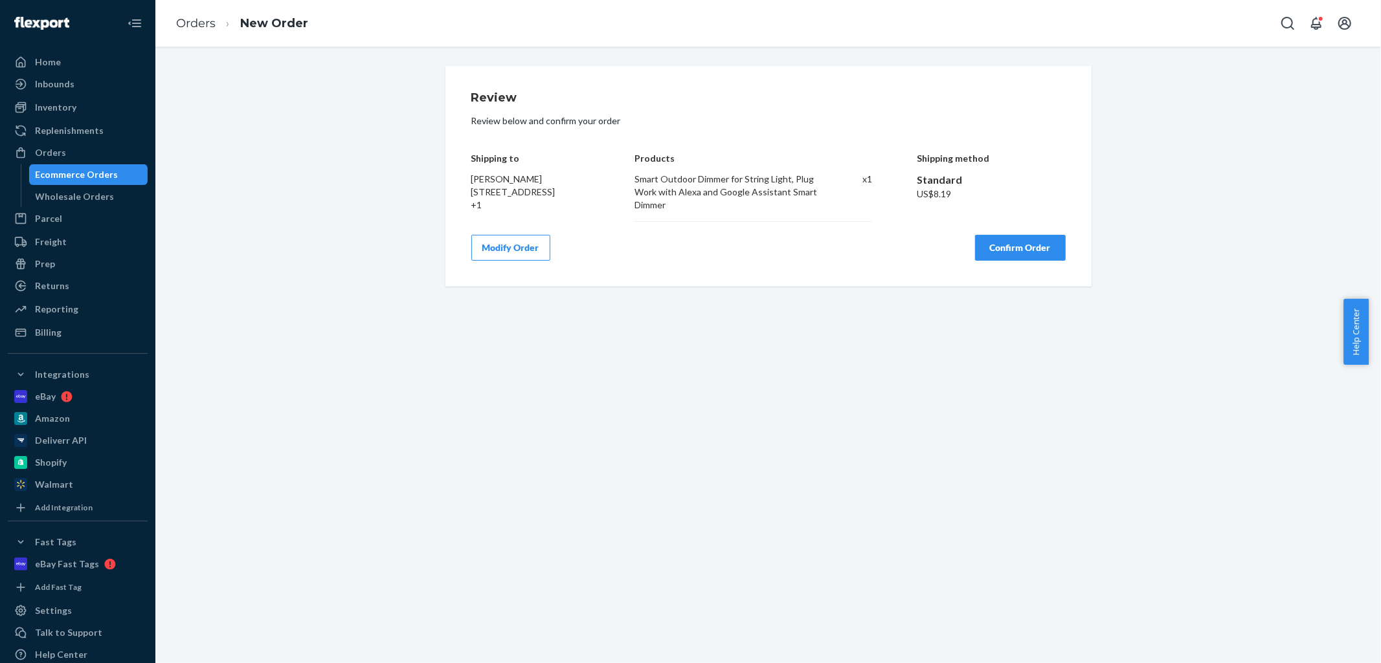
click at [1025, 620] on div "Review Review below and confirm your order Shipping to [PERSON_NAME] [STREET_AD…" at bounding box center [767, 355] width 1225 height 617
click at [1010, 250] on button "Confirm Order" at bounding box center [1020, 248] width 91 height 26
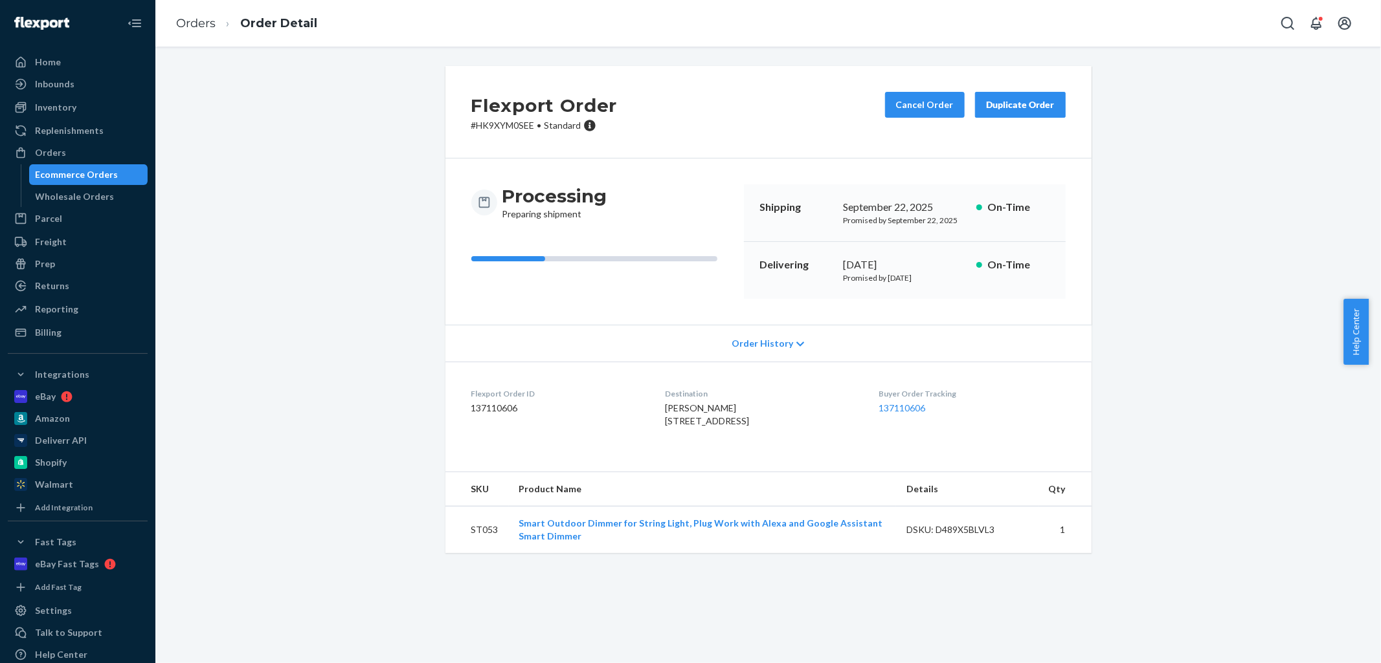
click at [0, 377] on div "Home Inbounds Shipping Plans Problems Inventory Products Replenishments Orders …" at bounding box center [77, 331] width 155 height 663
click at [65, 92] on div "Inbounds" at bounding box center [77, 84] width 137 height 18
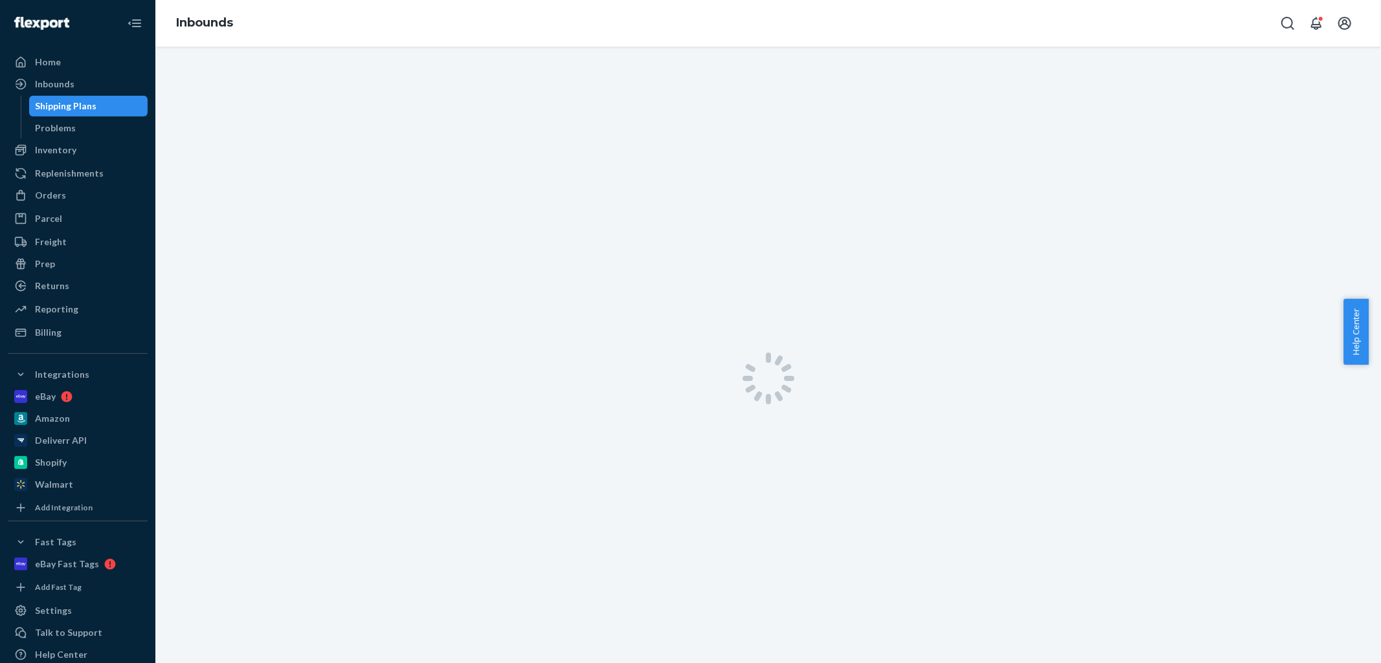
click at [63, 108] on div "Shipping Plans" at bounding box center [66, 106] width 61 height 13
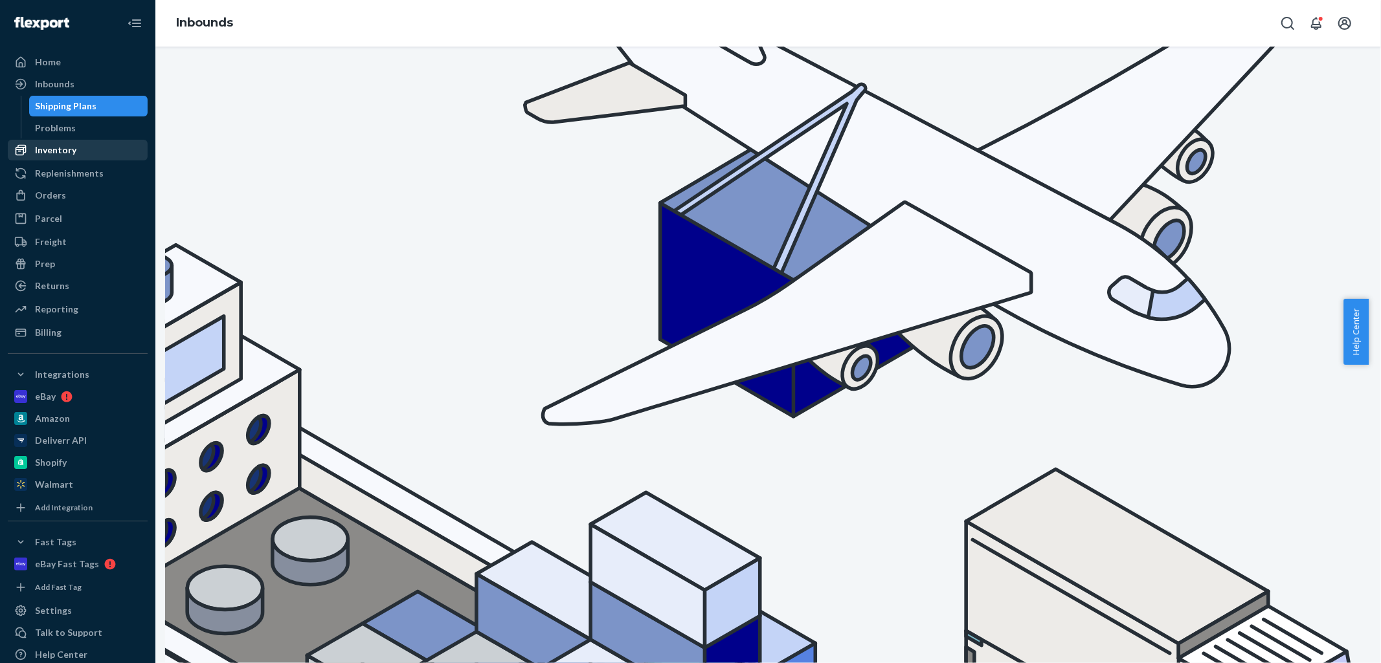
click at [72, 145] on div "Inventory" at bounding box center [55, 150] width 41 height 13
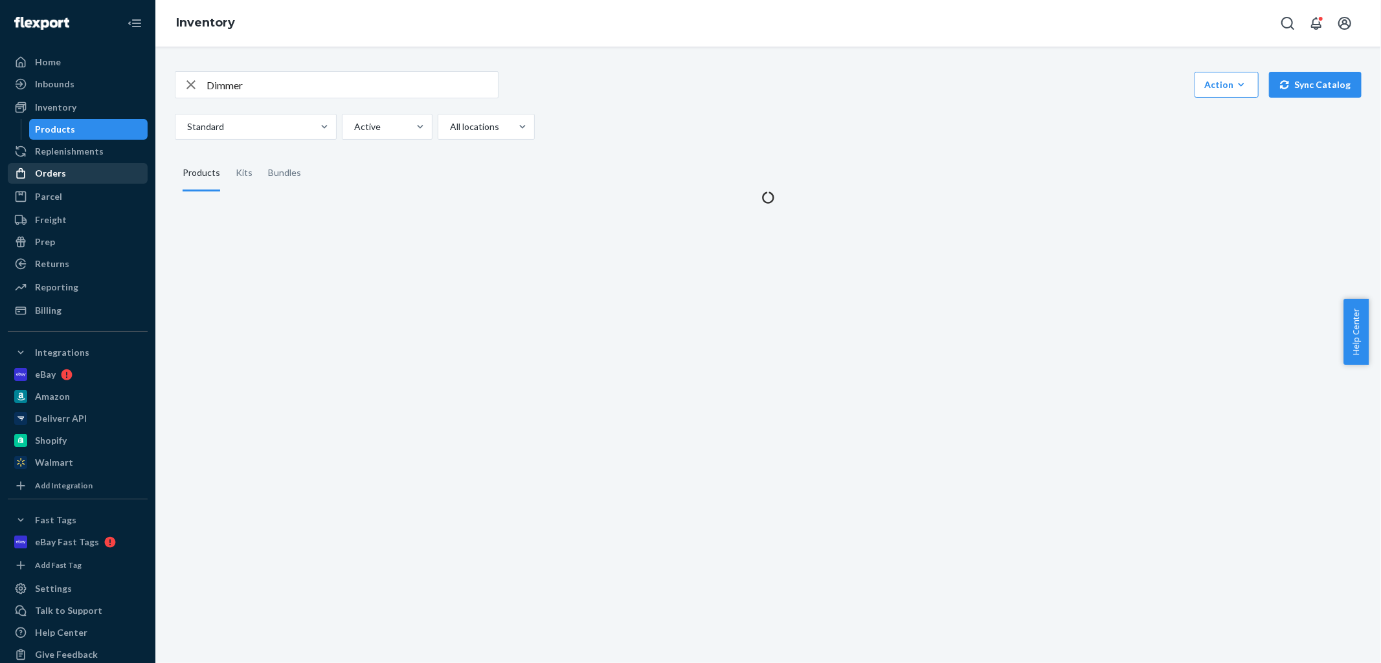
click at [69, 175] on div "Orders" at bounding box center [77, 173] width 137 height 18
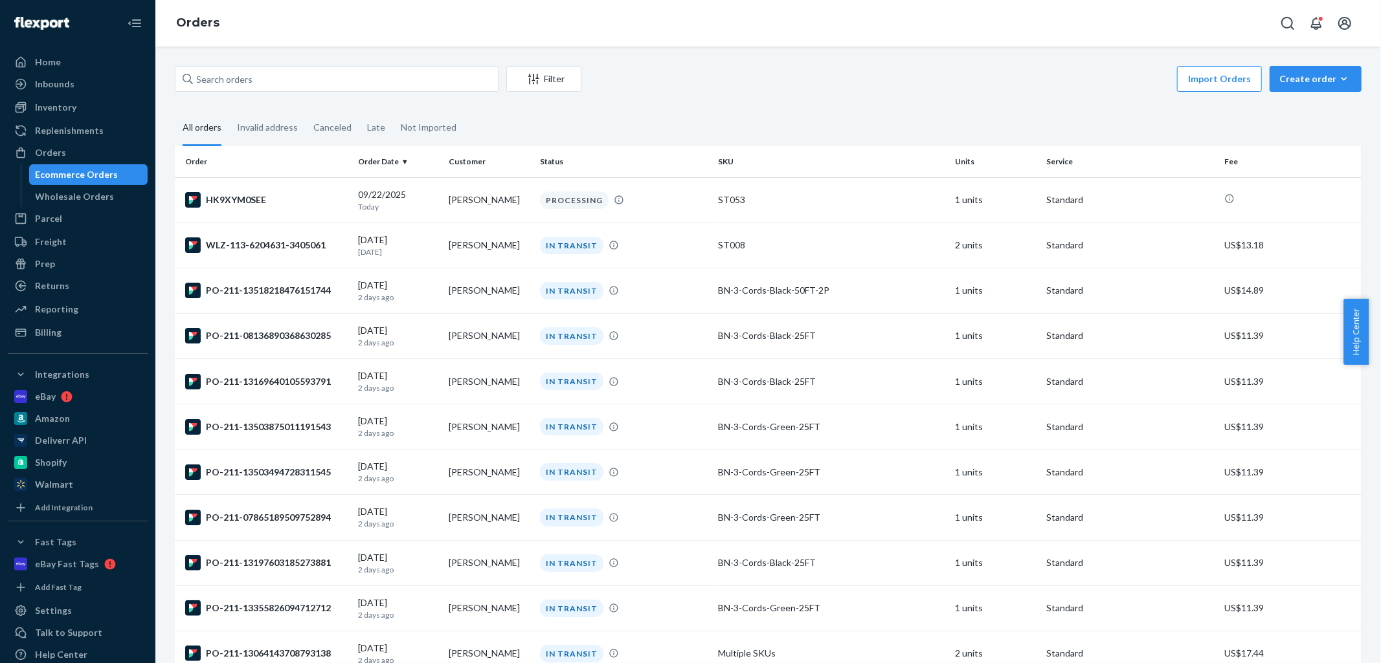
click at [1236, 138] on fieldset "All orders Invalid address Canceled Late Not Imported" at bounding box center [768, 129] width 1186 height 36
